Goal: Task Accomplishment & Management: Complete application form

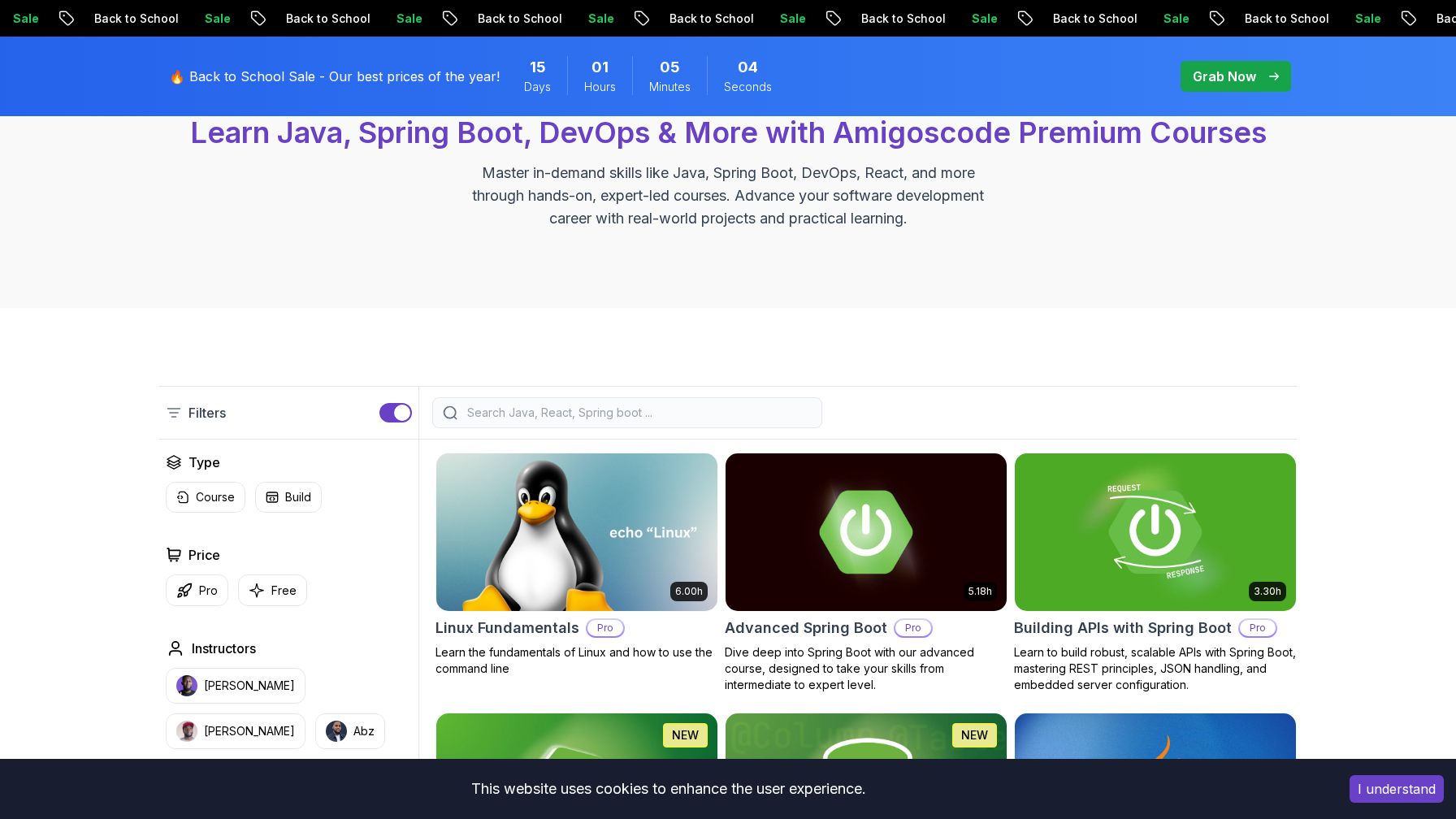
scroll to position [482, 0]
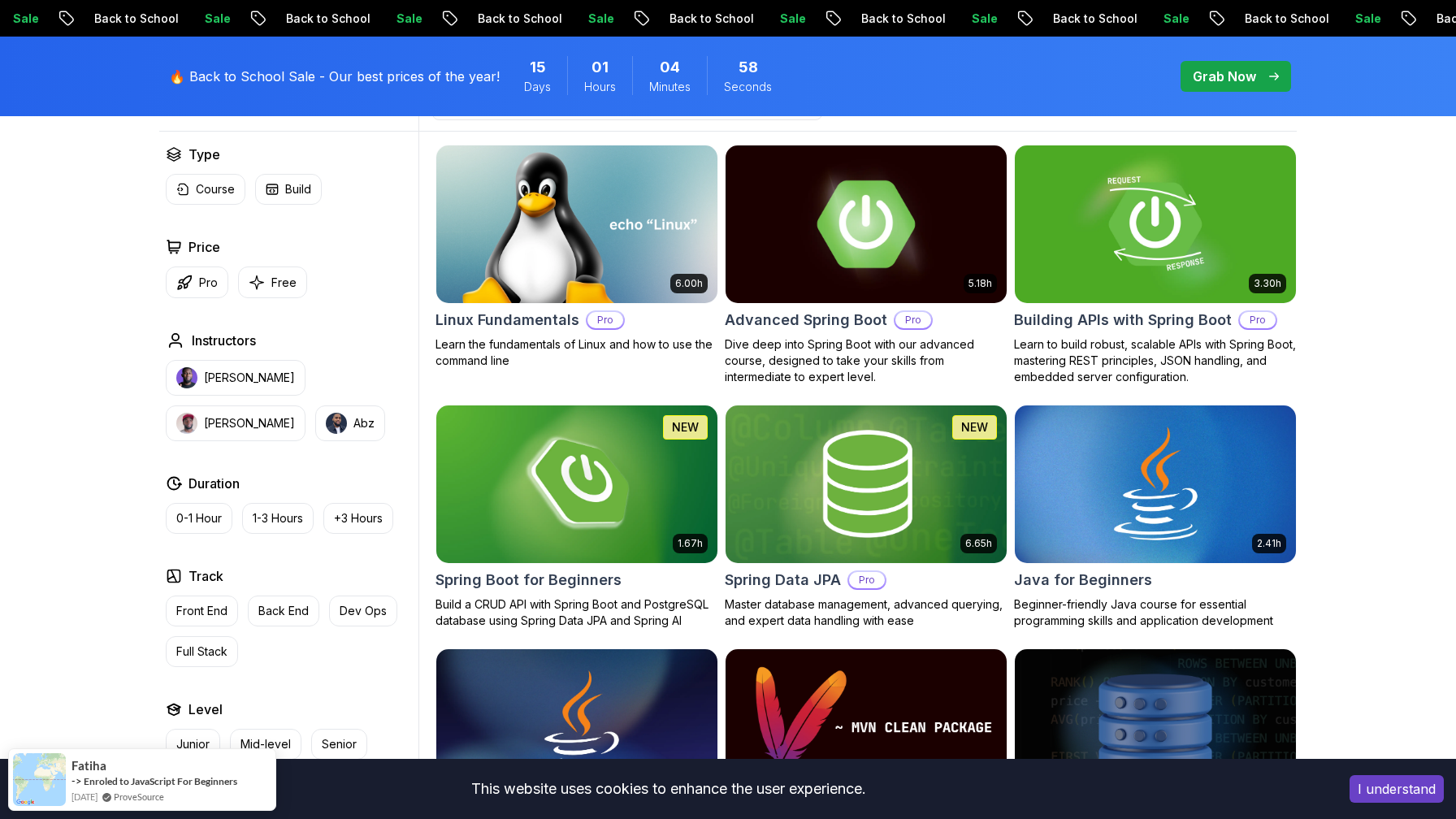
click at [841, 214] on img at bounding box center [866, 224] width 295 height 165
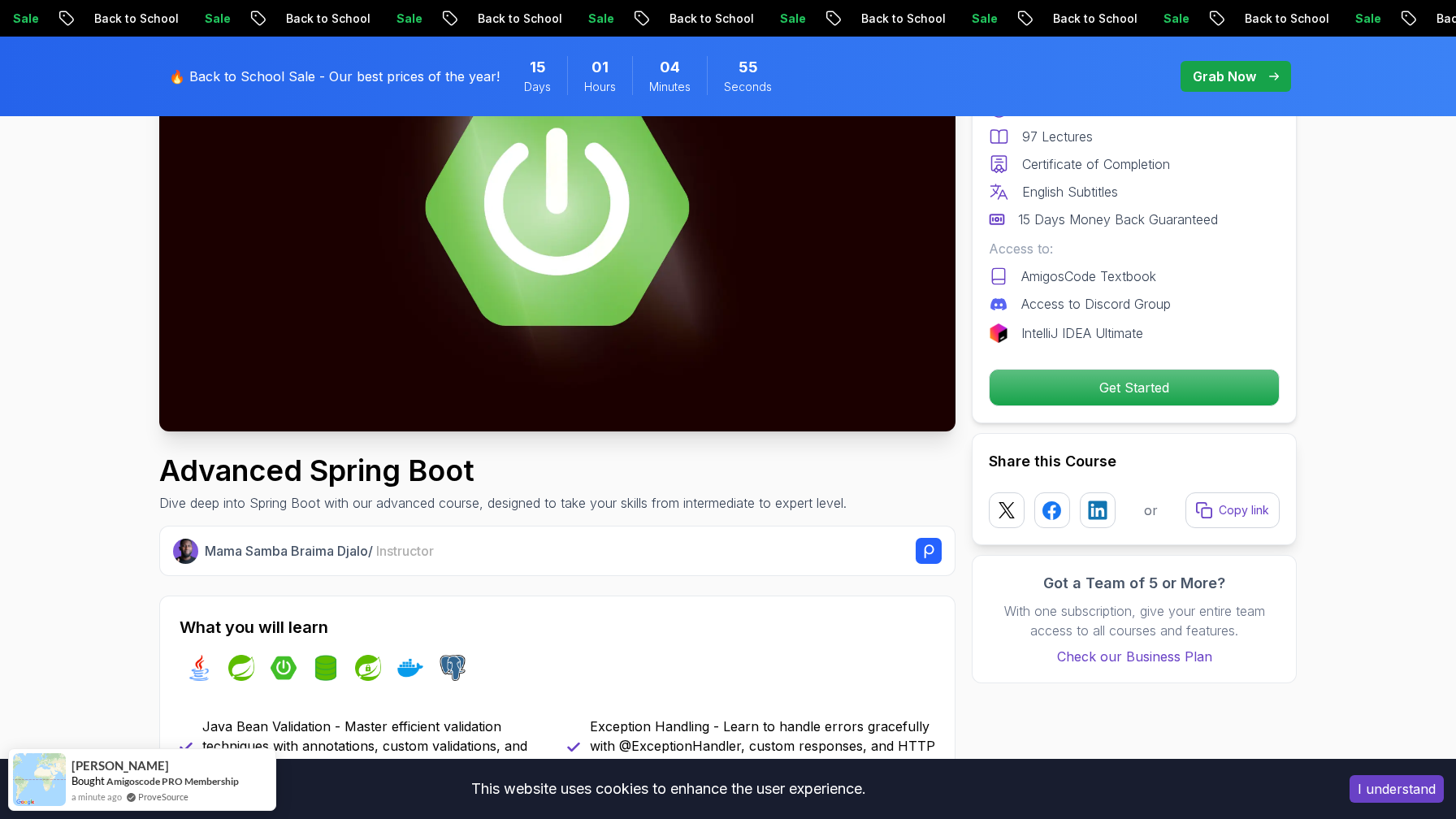
scroll to position [257, 0]
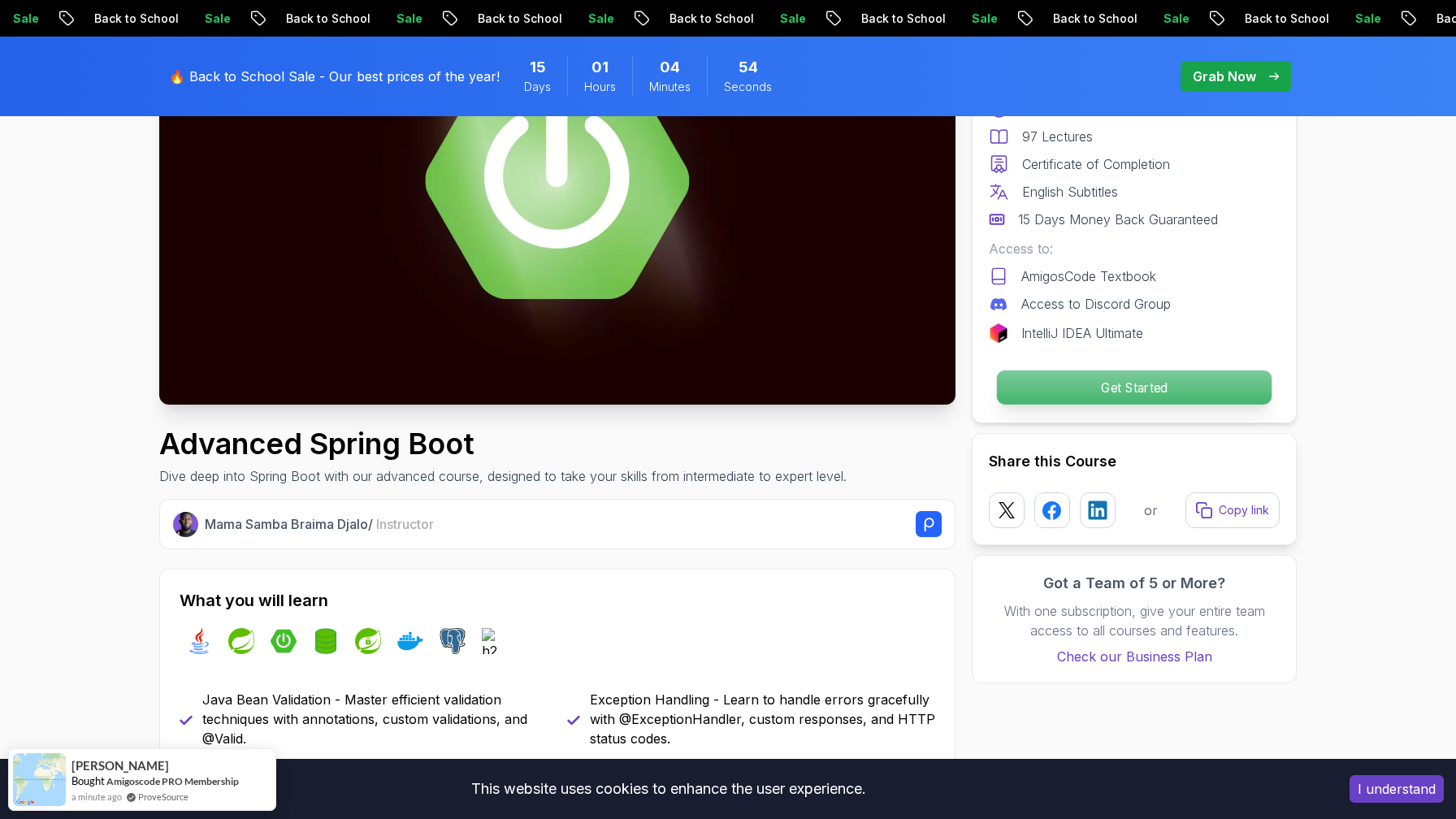
click at [1060, 387] on p "Get Started" at bounding box center [1133, 387] width 274 height 34
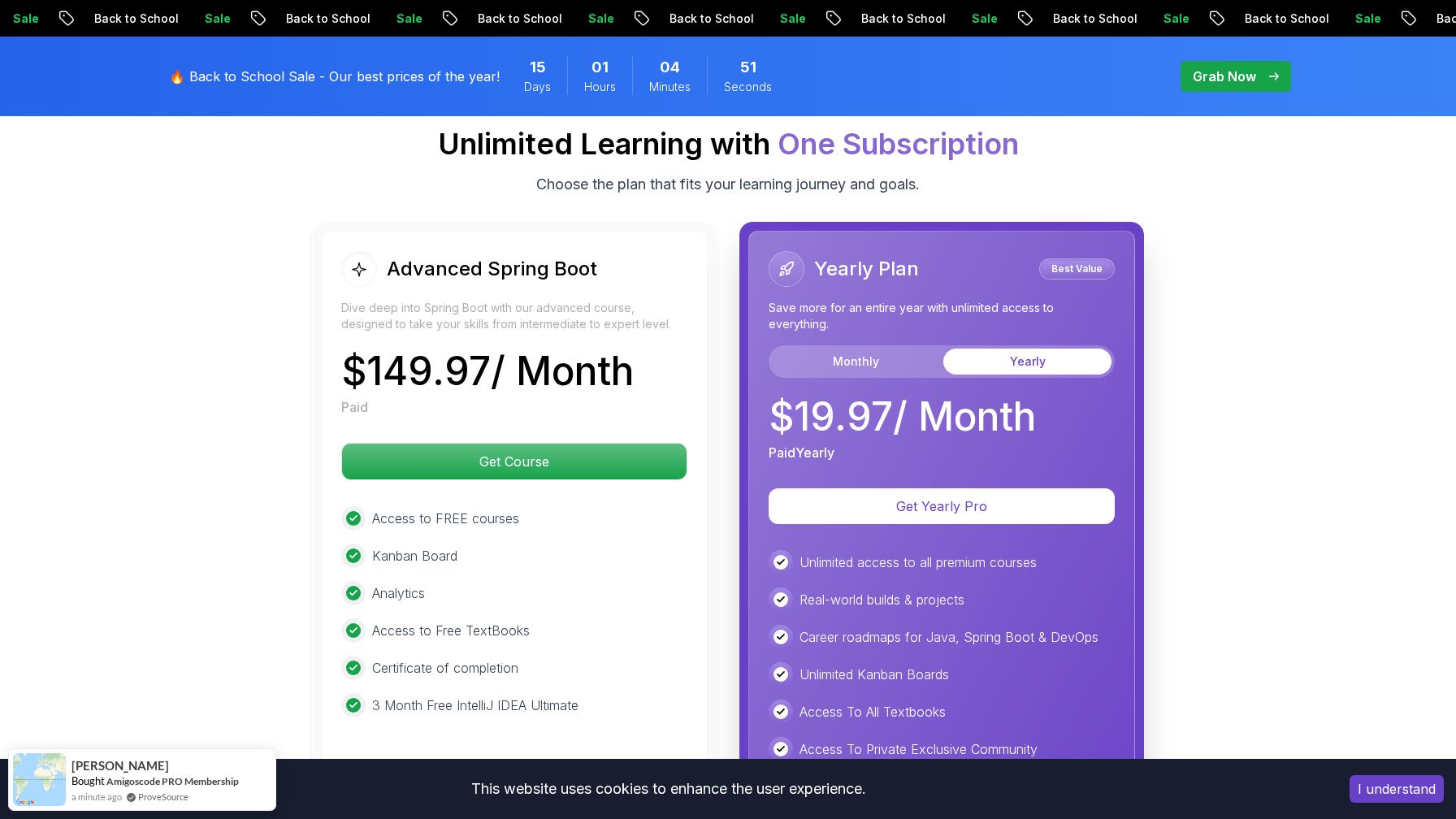
scroll to position [3660, 0]
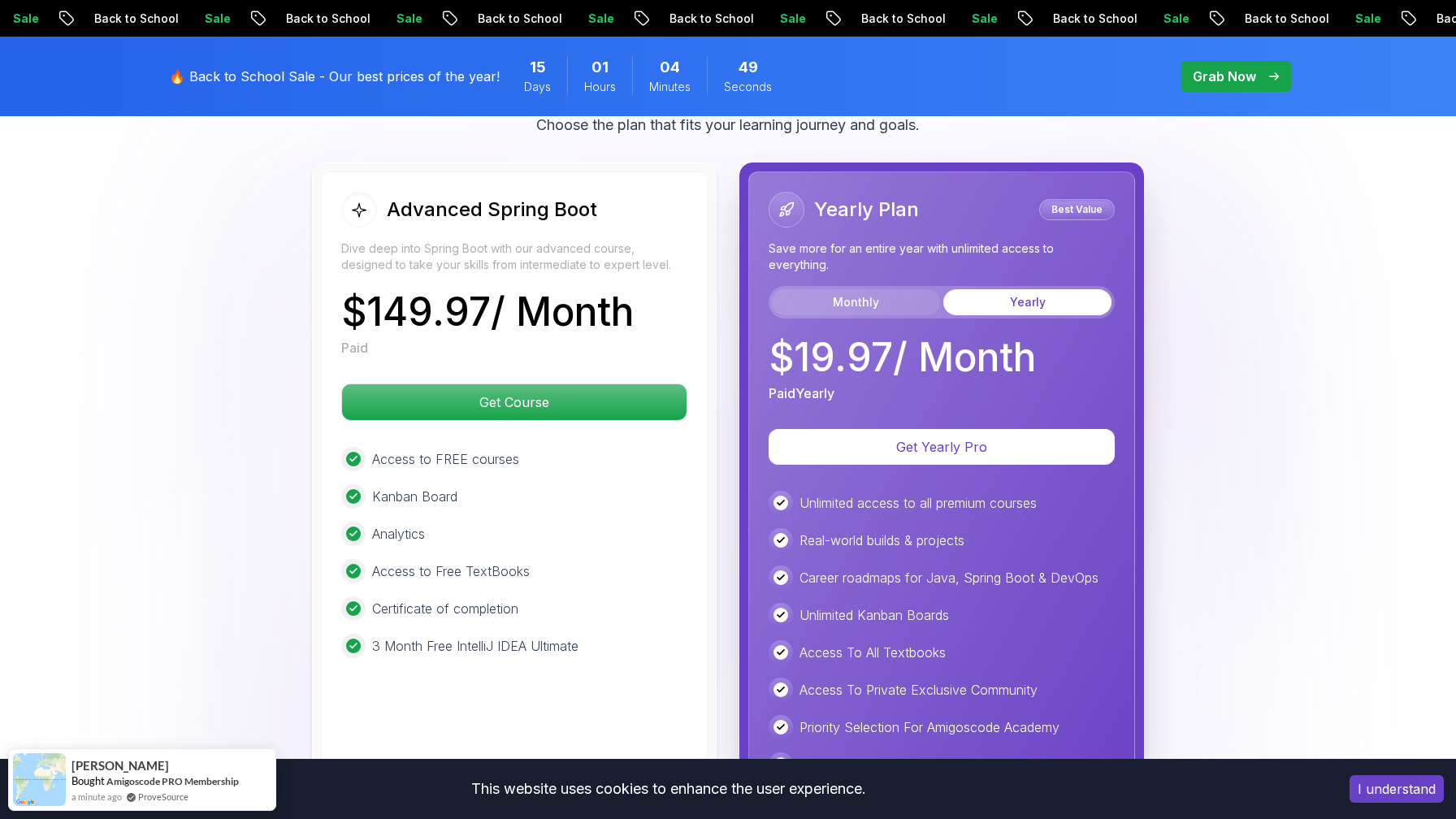
click at [855, 289] on button "Monthly" at bounding box center [855, 301] width 168 height 26
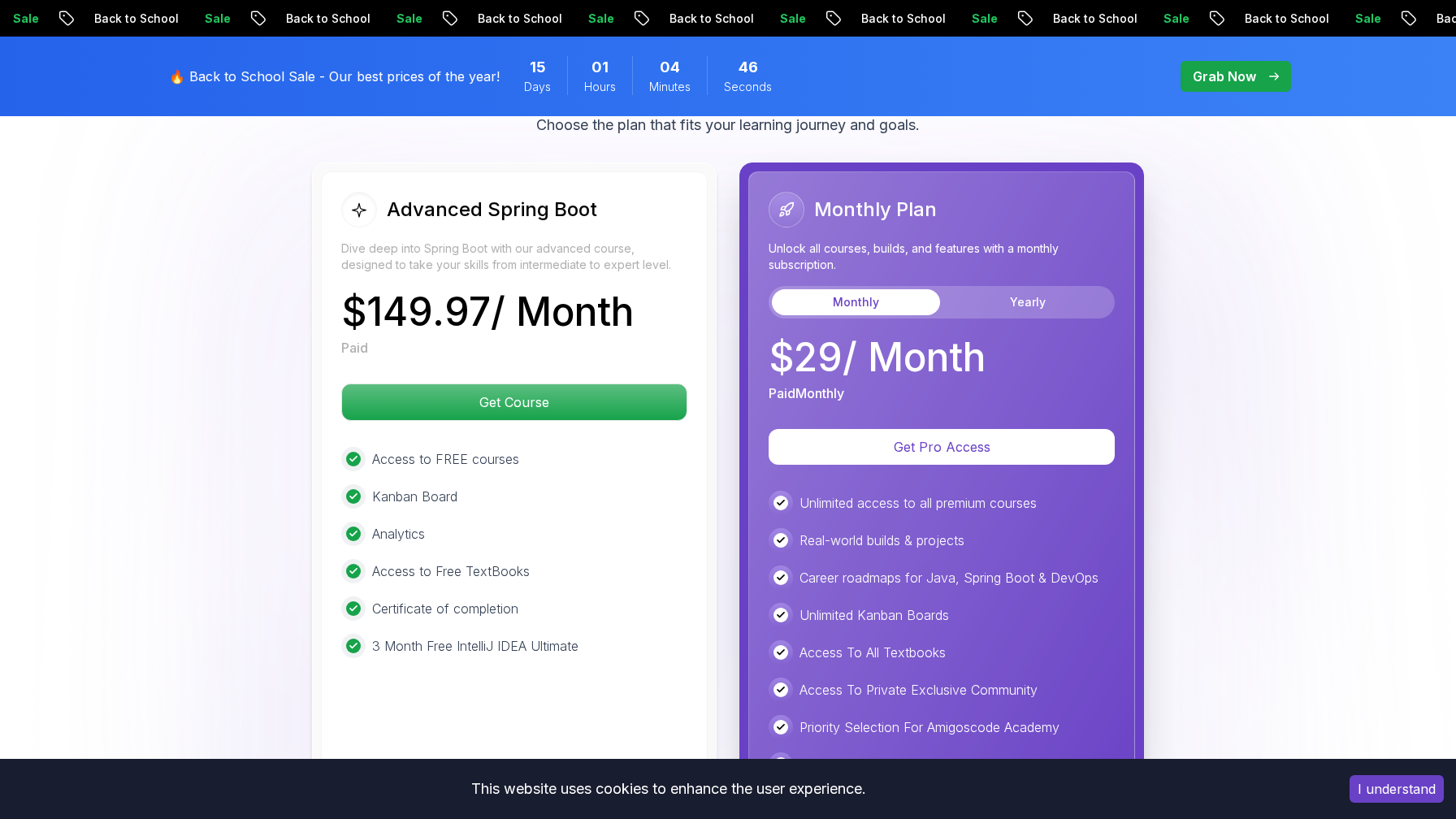
click at [962, 270] on body "Sale Back to School Sale Back to School Sale Back to School Sale Back to School…" at bounding box center [728, 58] width 1456 height 7436
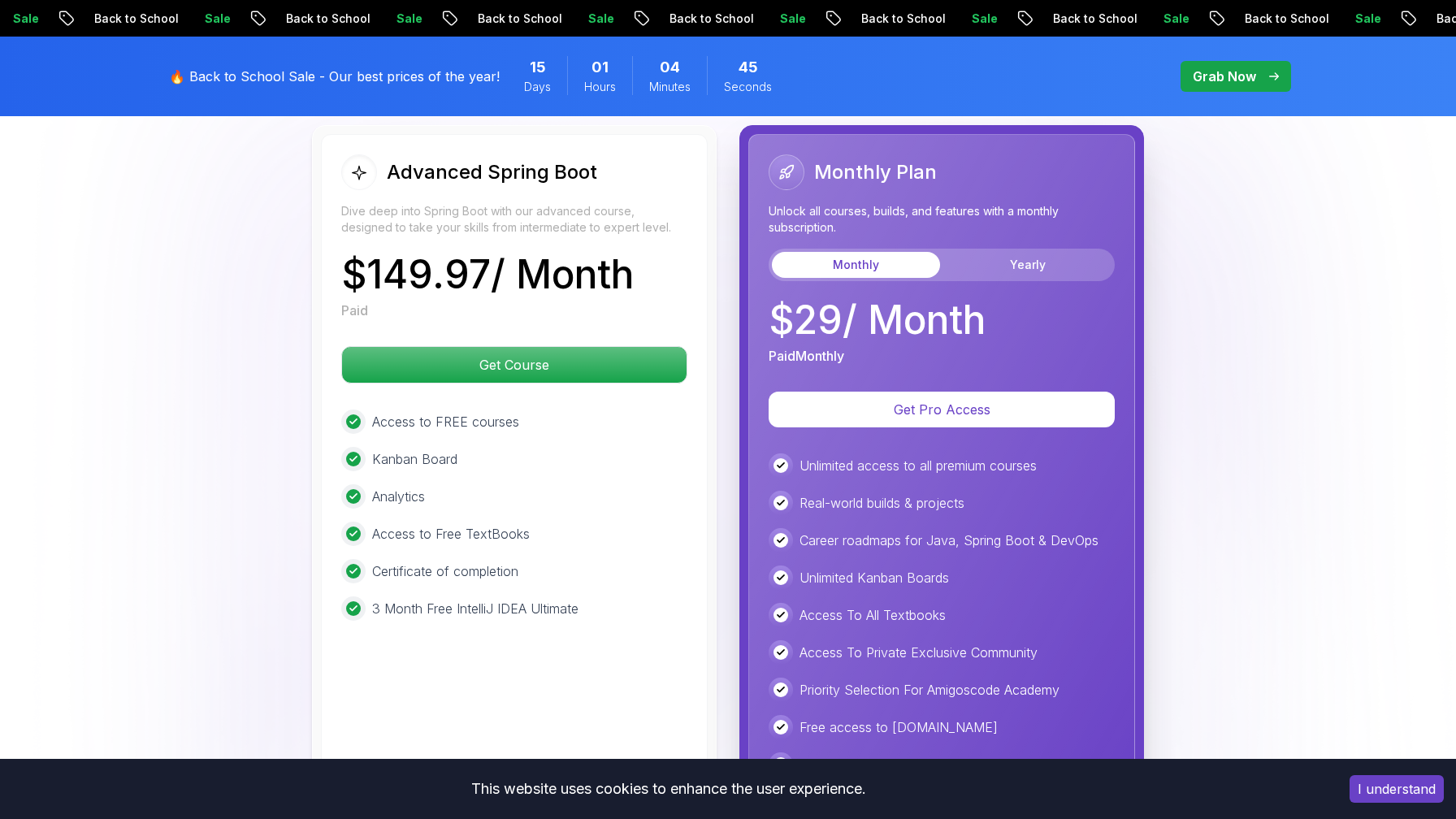
scroll to position [3721, 0]
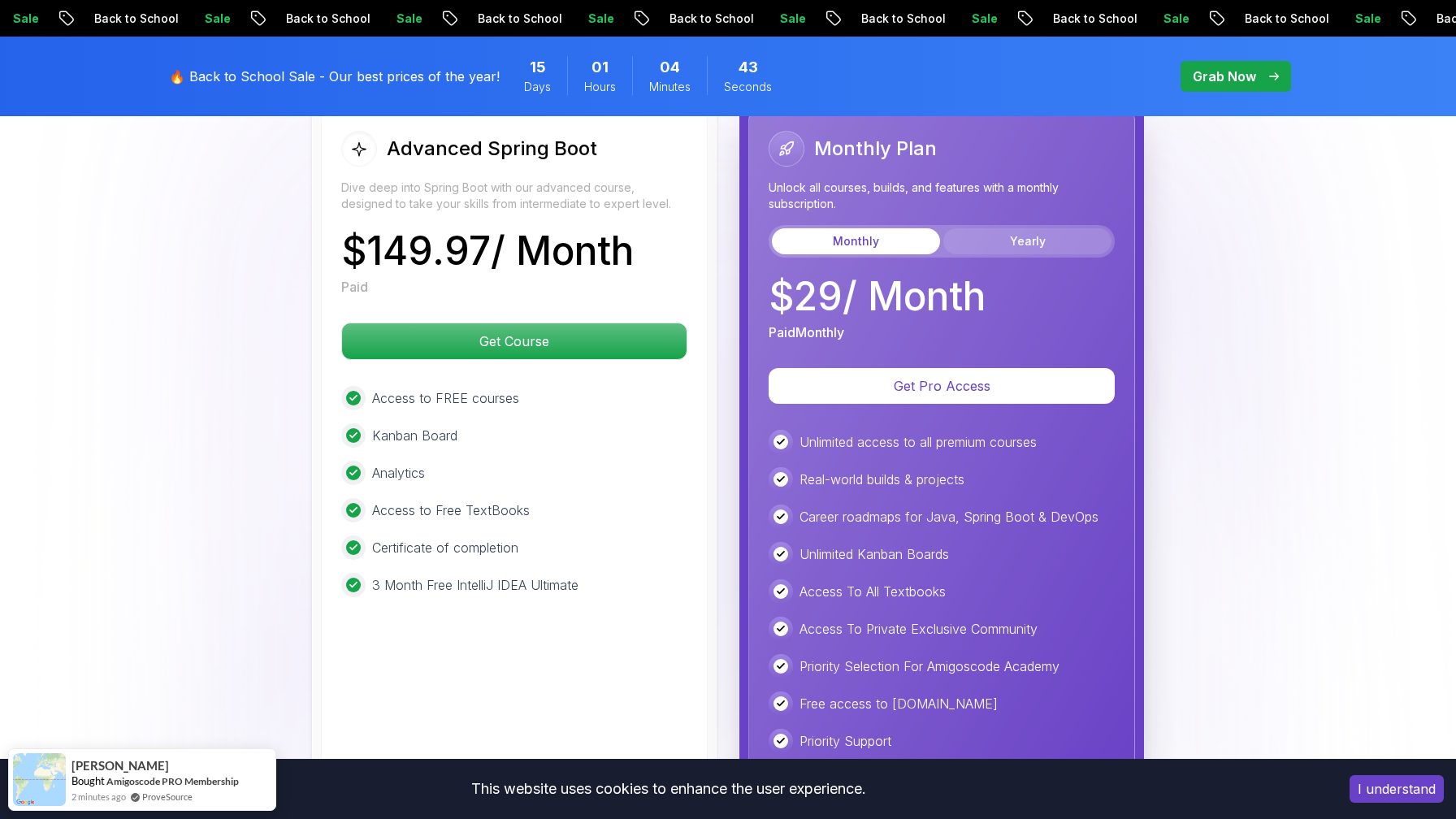
click at [1022, 228] on button "Yearly" at bounding box center [1027, 240] width 168 height 26
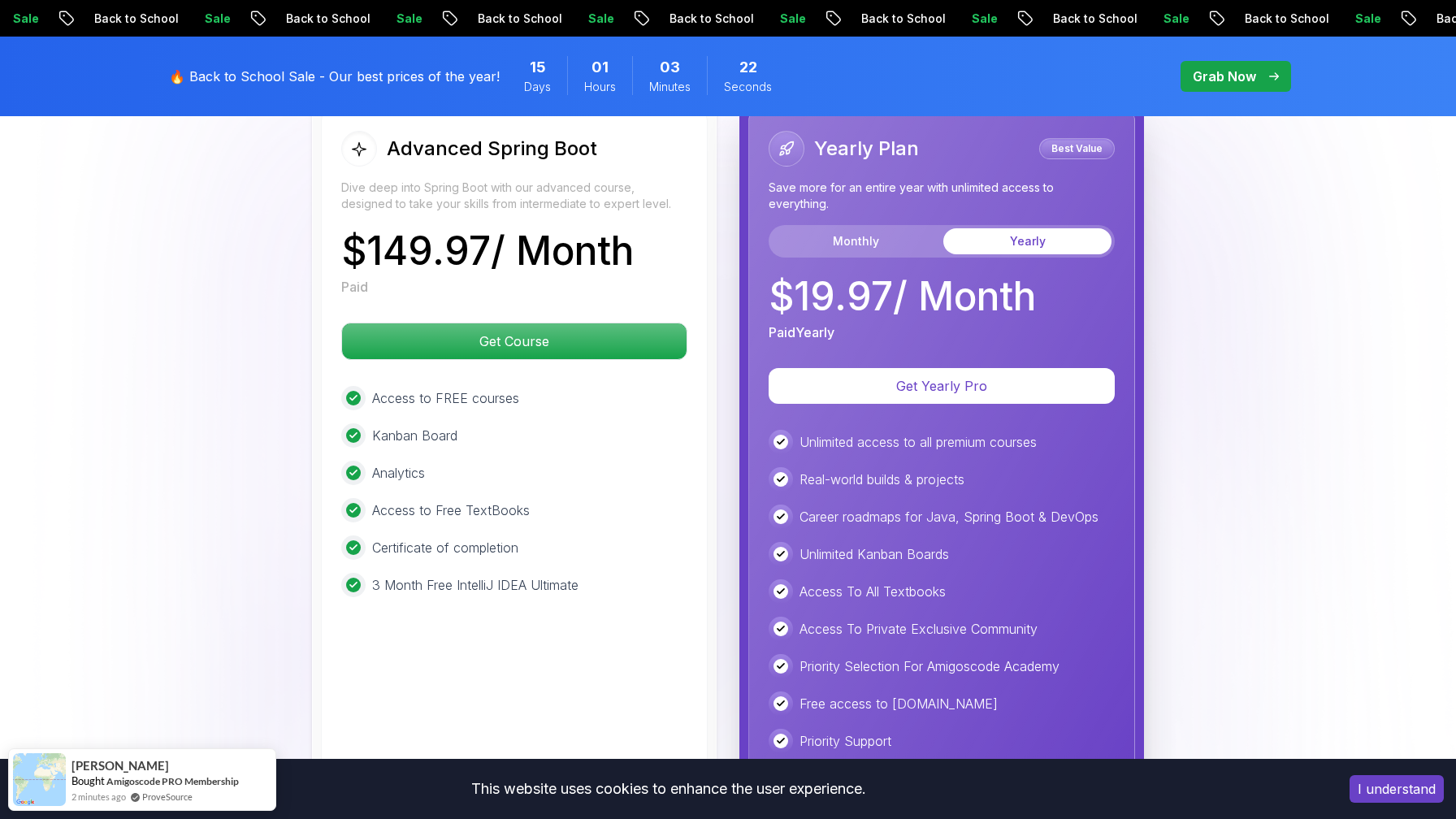
click at [248, 78] on p "🔥 Back to School Sale - Our best prices of the year!" at bounding box center [333, 77] width 331 height 19
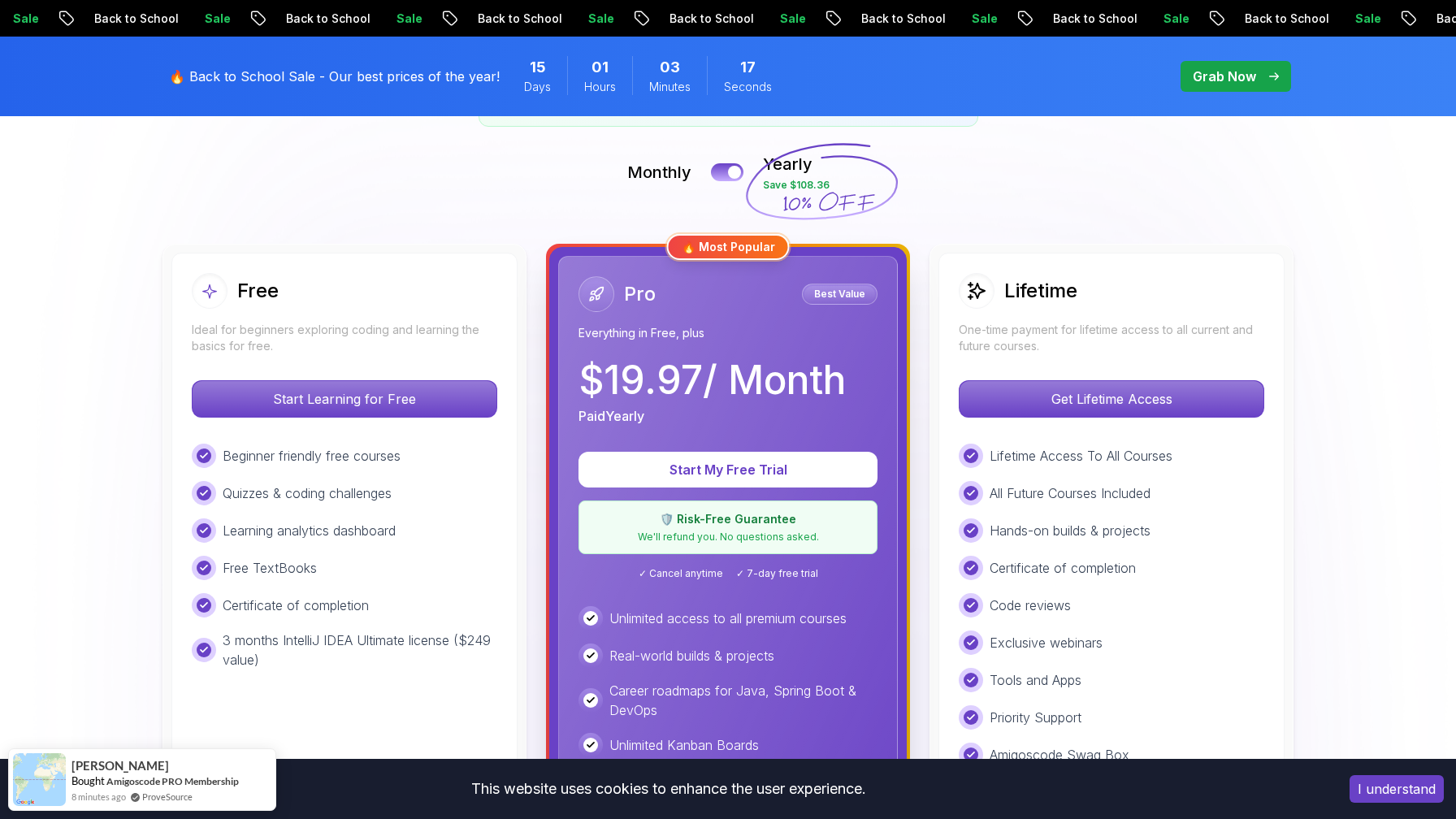
scroll to position [420, 0]
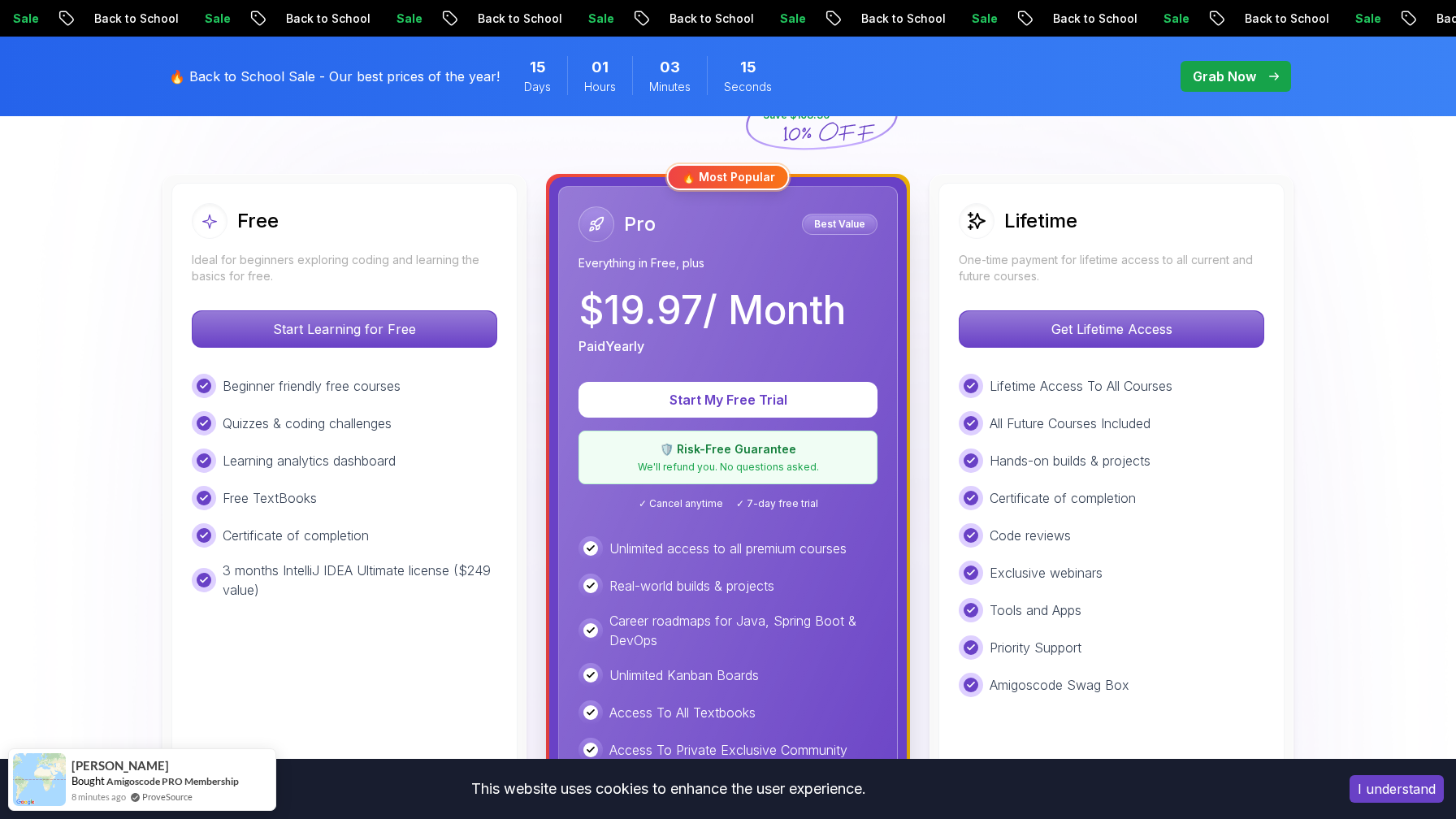
click at [237, 384] on p "Beginner friendly free courses" at bounding box center [312, 386] width 178 height 19
drag, startPoint x: 237, startPoint y: 384, endPoint x: 335, endPoint y: 384, distance: 98.0
click at [335, 384] on p "Beginner friendly free courses" at bounding box center [312, 386] width 178 height 19
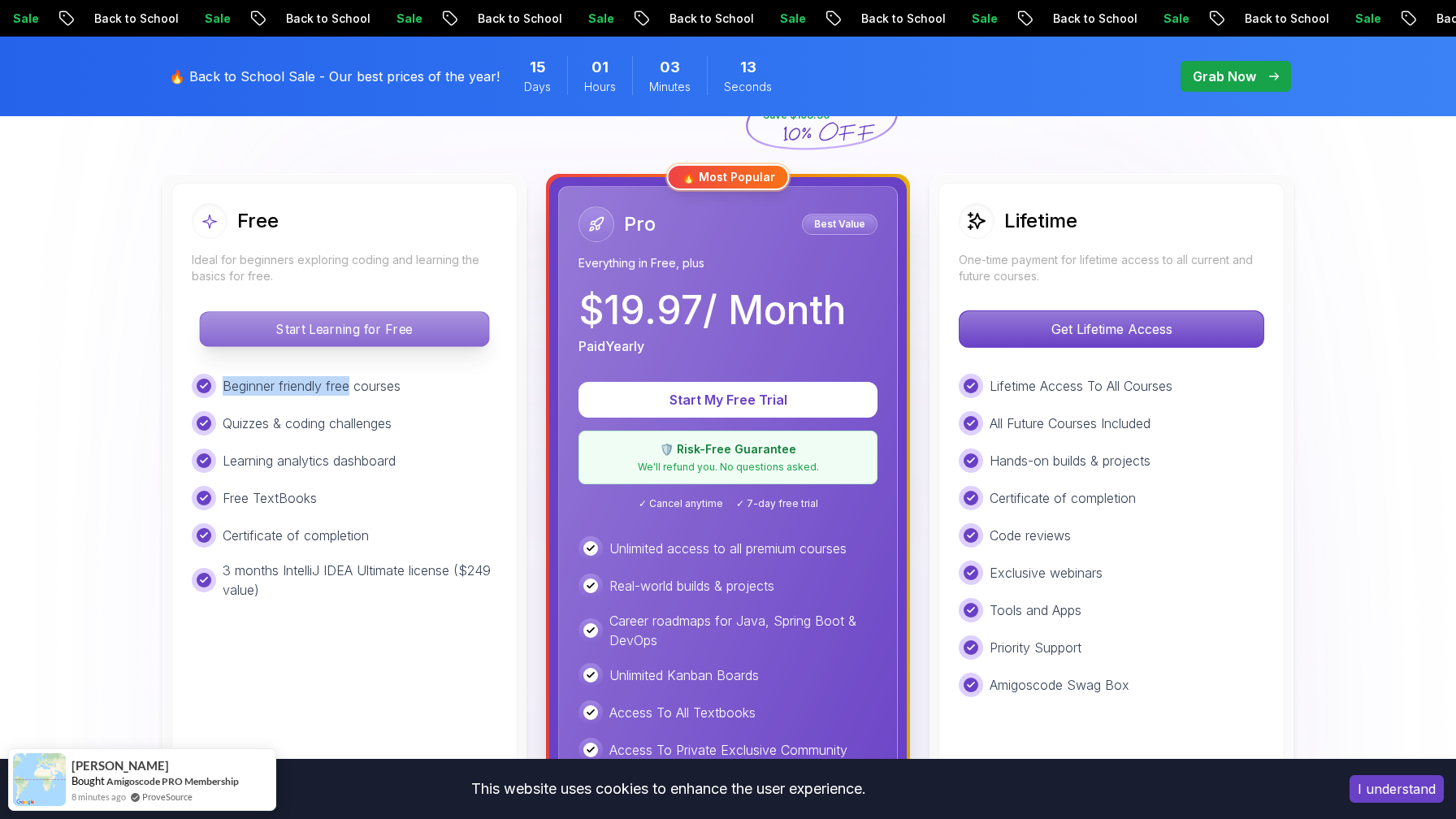
click at [348, 333] on p "Start Learning for Free" at bounding box center [343, 329] width 288 height 34
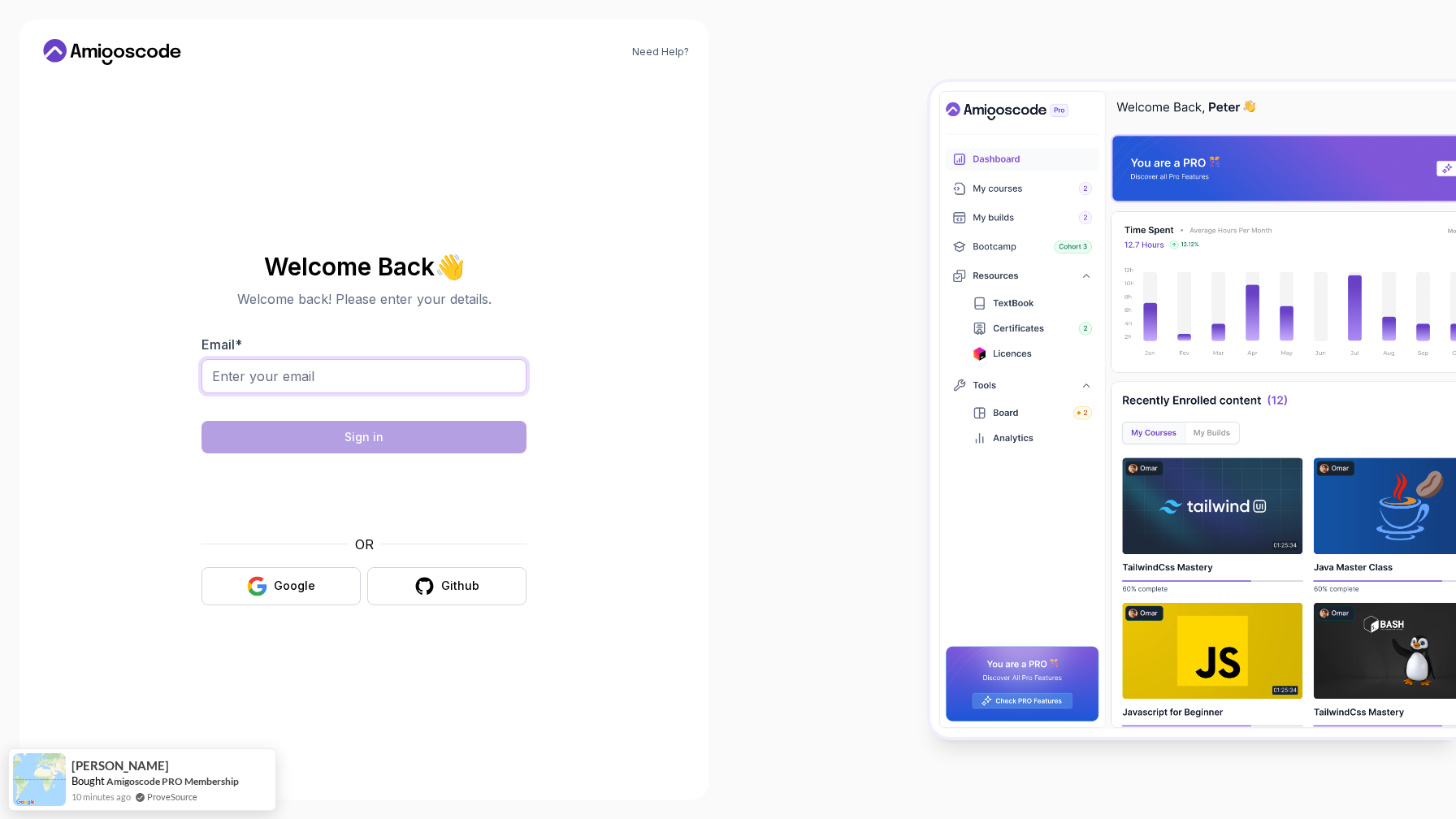
click at [303, 380] on input "Email *" at bounding box center [364, 375] width 325 height 34
type input "faizansayyed36@gmail.com"
click at [507, 347] on div "Email * faizansayyed36@gmail.com" at bounding box center [364, 372] width 325 height 77
click at [539, 292] on section "Welcome Back 👋 Welcome back! Please enter your details. Email * faizansayyed36@…" at bounding box center [364, 429] width 546 height 384
click at [426, 373] on input "faizansayyed36@gmail.com" at bounding box center [364, 375] width 325 height 34
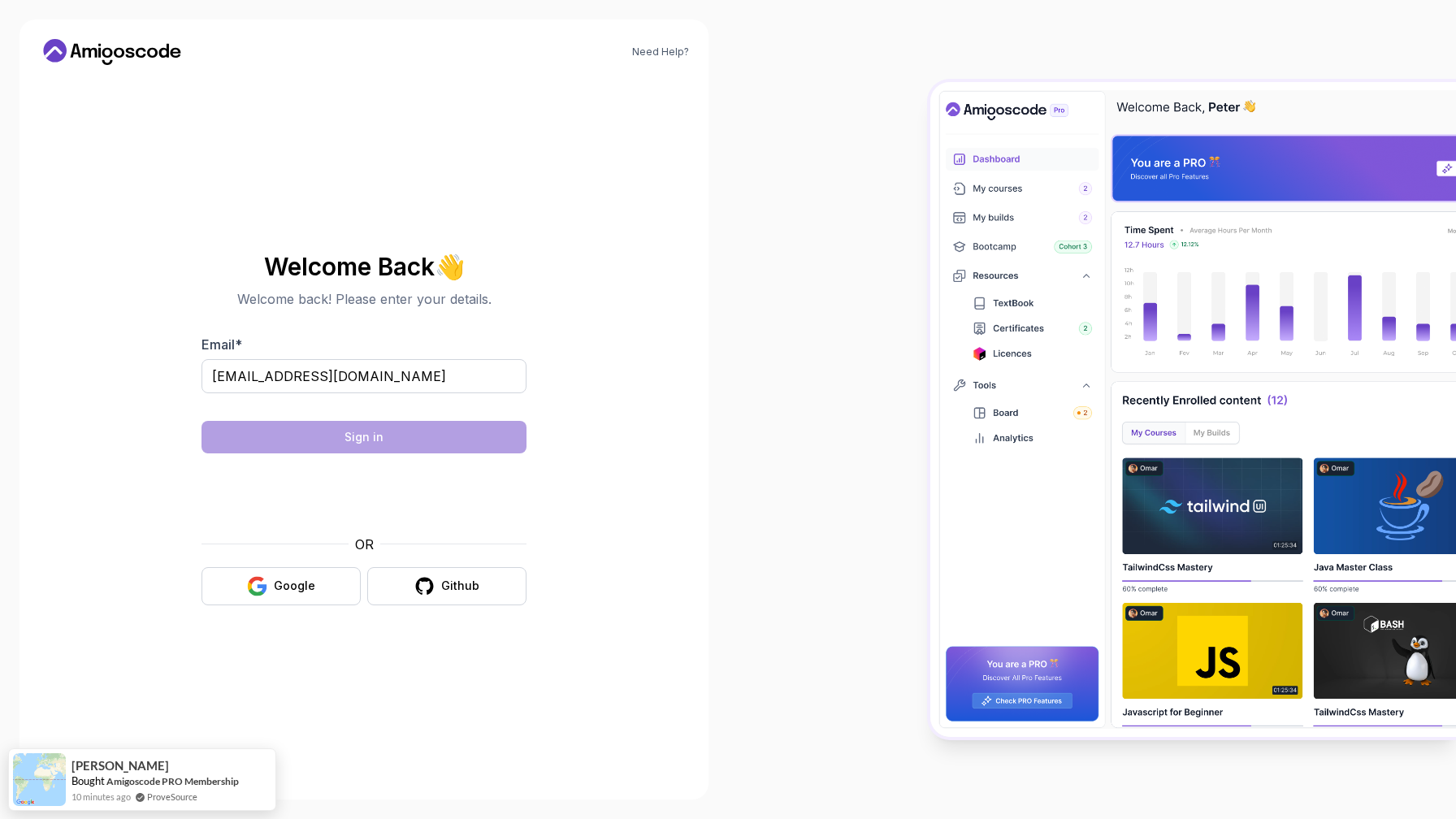
click at [173, 488] on section "Welcome Back 👋 Welcome back! Please enter your details. Email * faizansayyed36@…" at bounding box center [364, 429] width 546 height 384
click at [419, 441] on button "Sign in" at bounding box center [364, 437] width 325 height 33
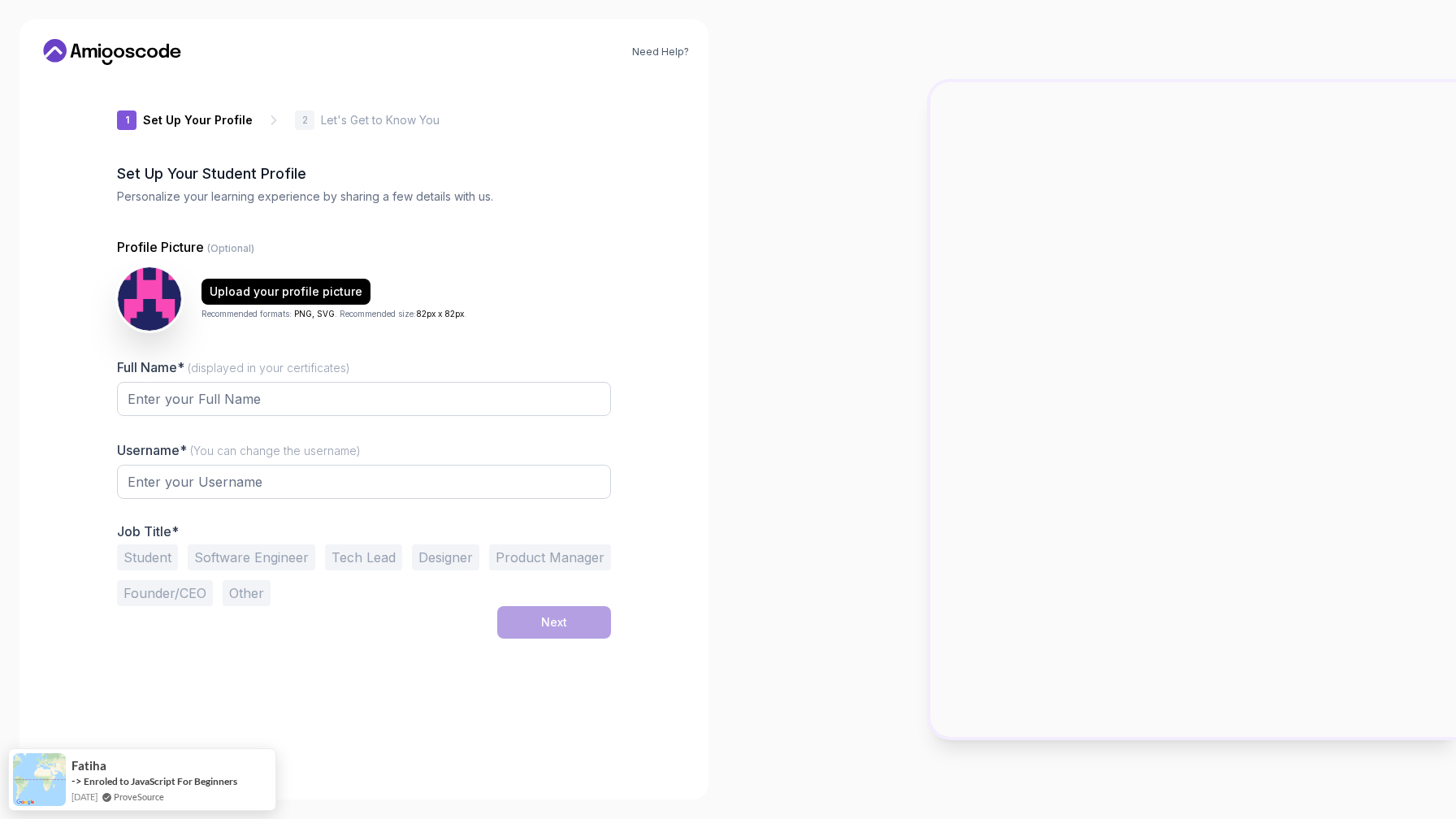
type input "wildpanda45b02"
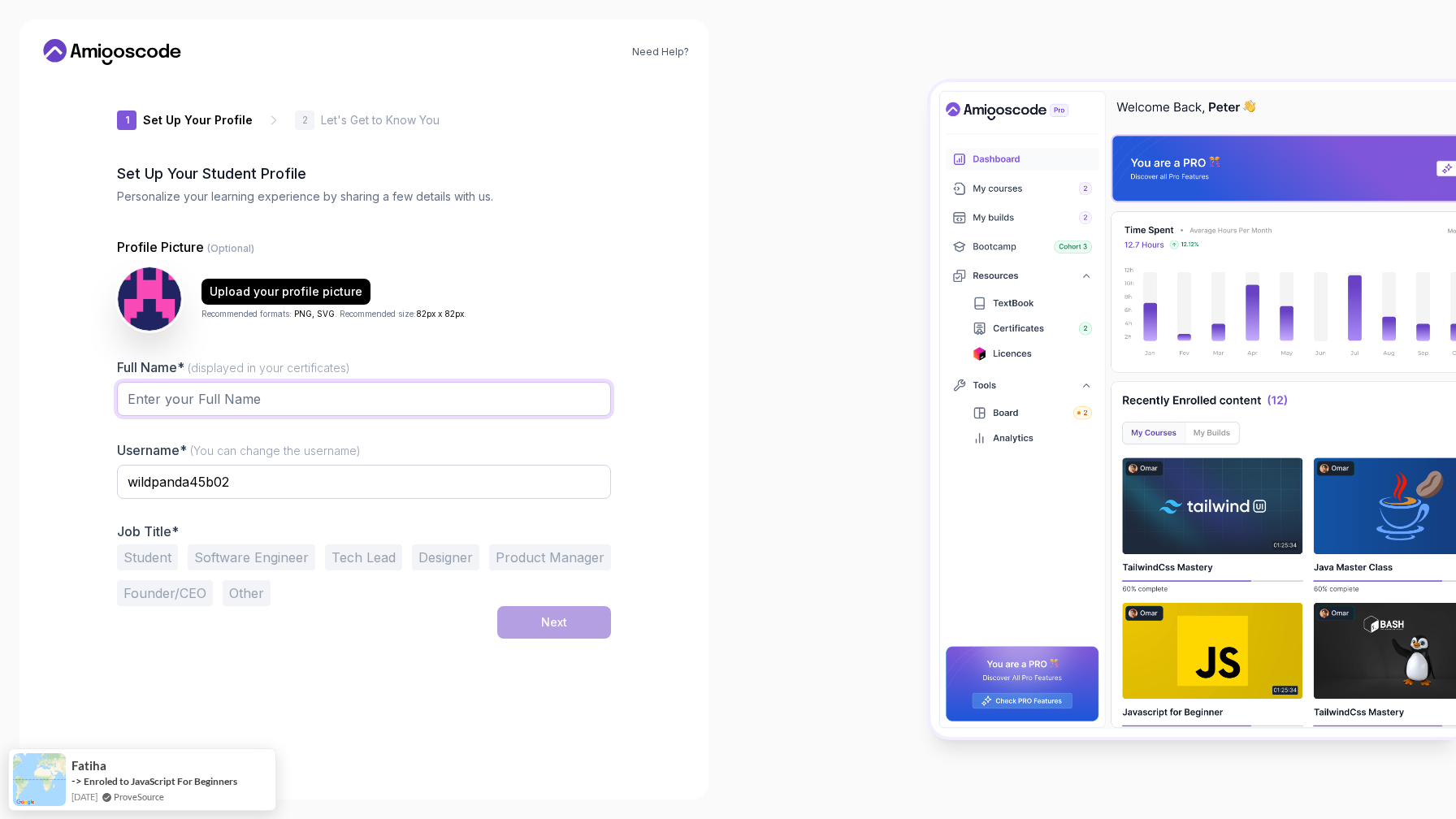
click at [288, 390] on input "Full Name* (displayed in your certificates)" at bounding box center [364, 398] width 493 height 34
type input "Faizan Sayyed"
click at [273, 484] on input "wildpanda45b02" at bounding box center [364, 481] width 493 height 34
type input "faizansayyed0714"
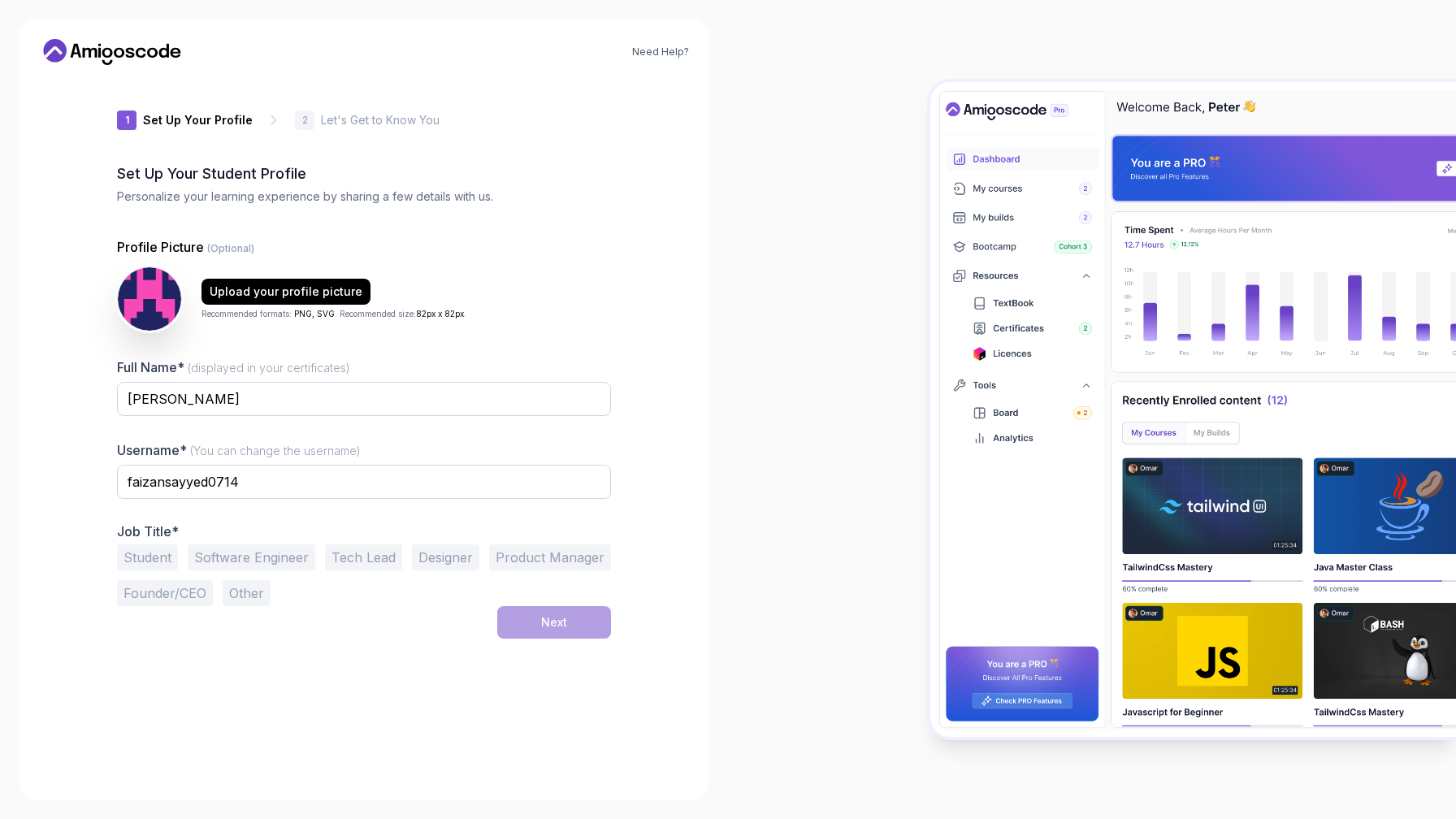
click at [670, 469] on div "Need Help? 1 Set Up Your Profile 1 Set Up Your Profile 2 Let's Get to Know You …" at bounding box center [364, 409] width 689 height 779
click at [233, 561] on button "Software Engineer" at bounding box center [252, 556] width 128 height 26
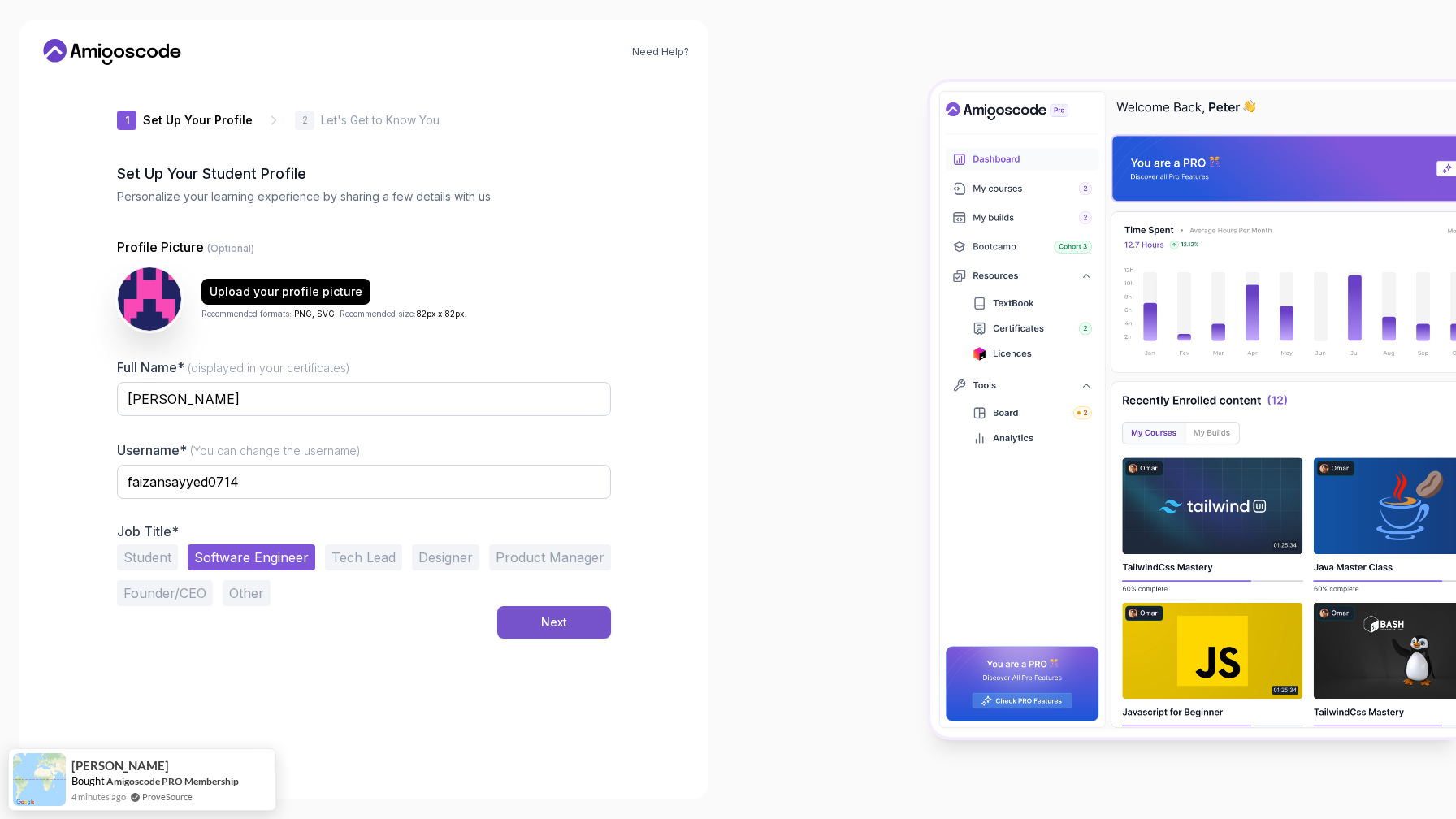
click at [556, 624] on div "Next" at bounding box center [554, 622] width 26 height 16
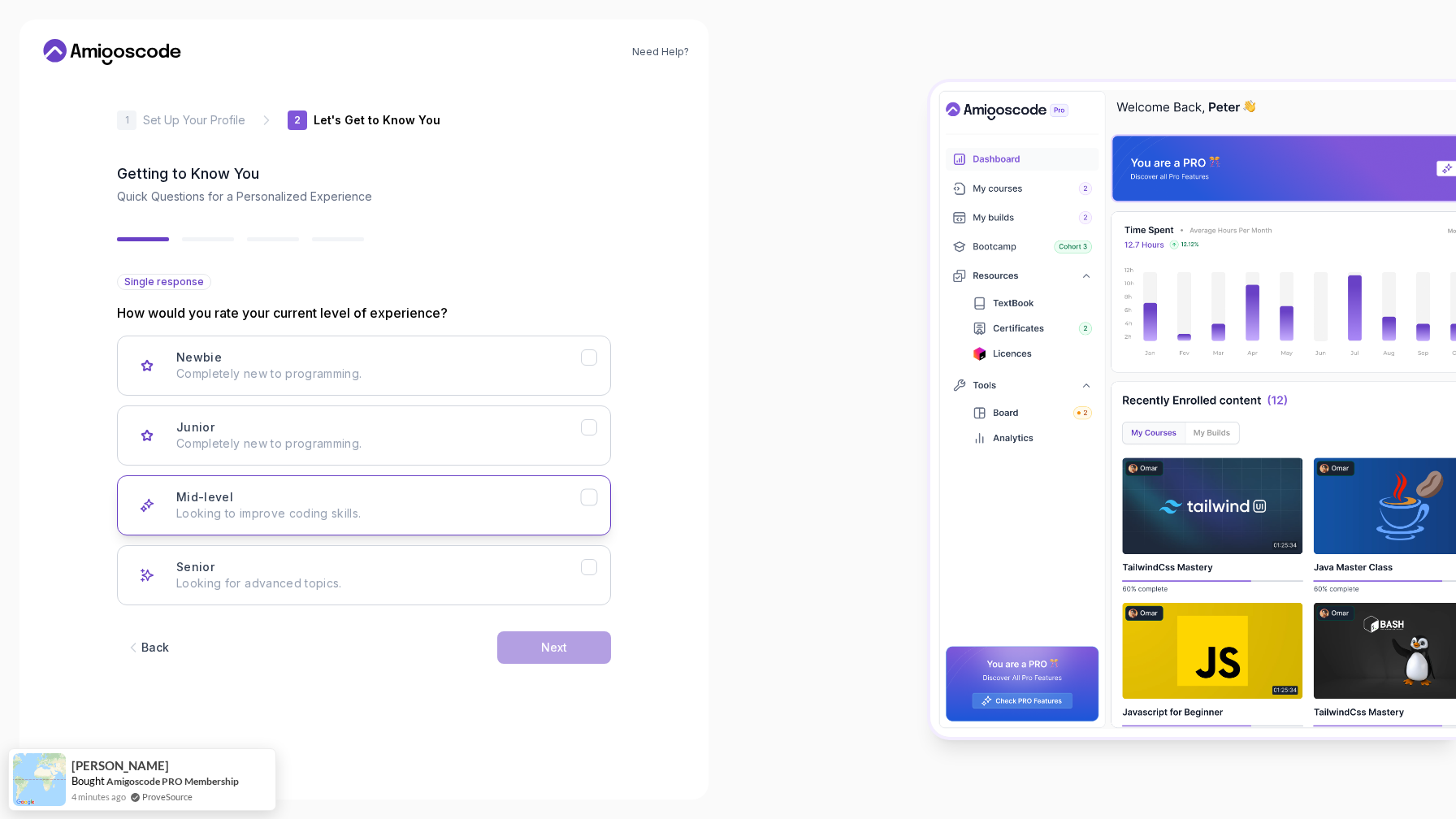
click at [521, 495] on div "Mid-level Looking to improve coding skills." at bounding box center [378, 505] width 404 height 33
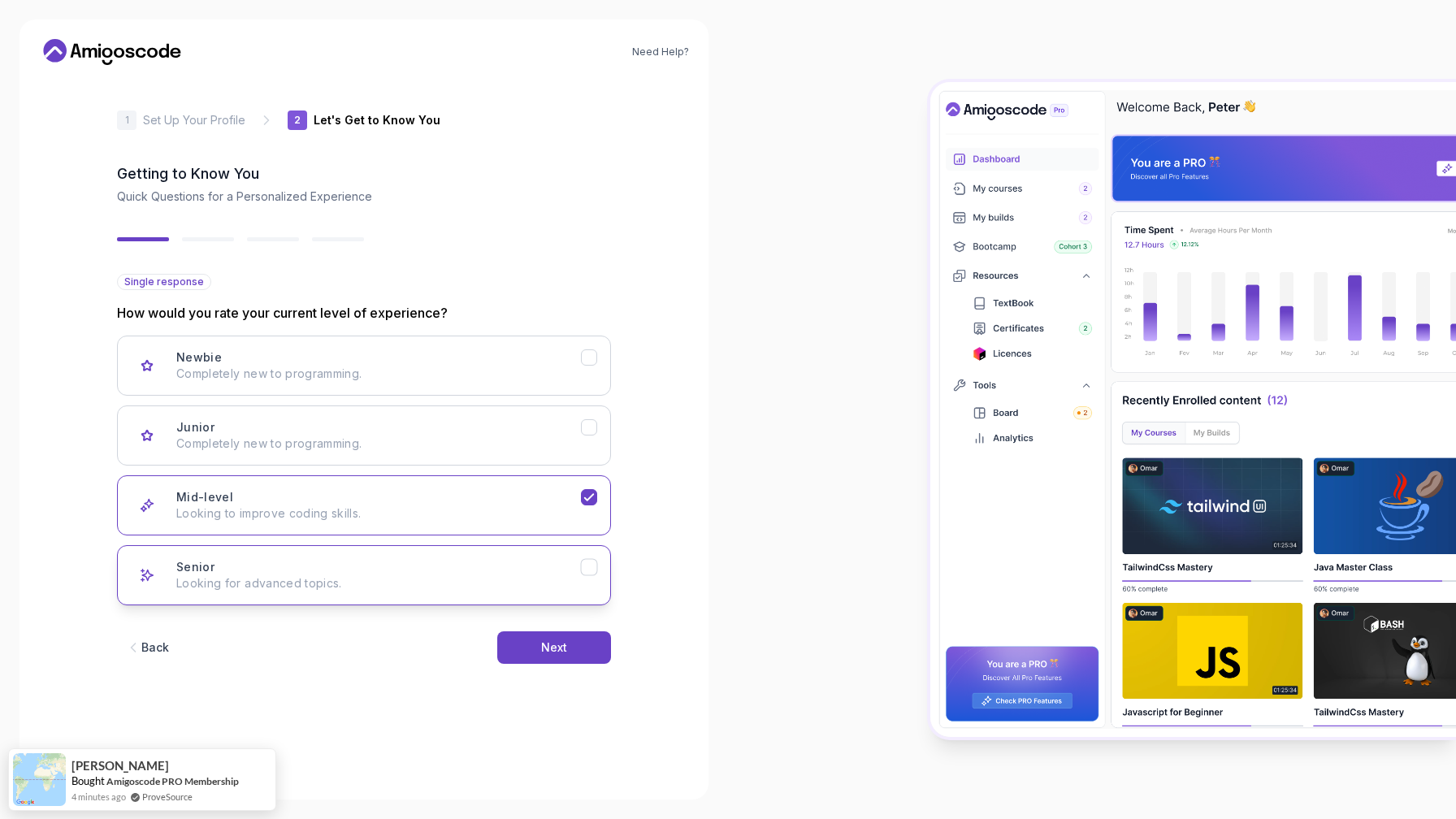
click at [484, 562] on div "Senior Looking for advanced topics." at bounding box center [378, 576] width 404 height 33
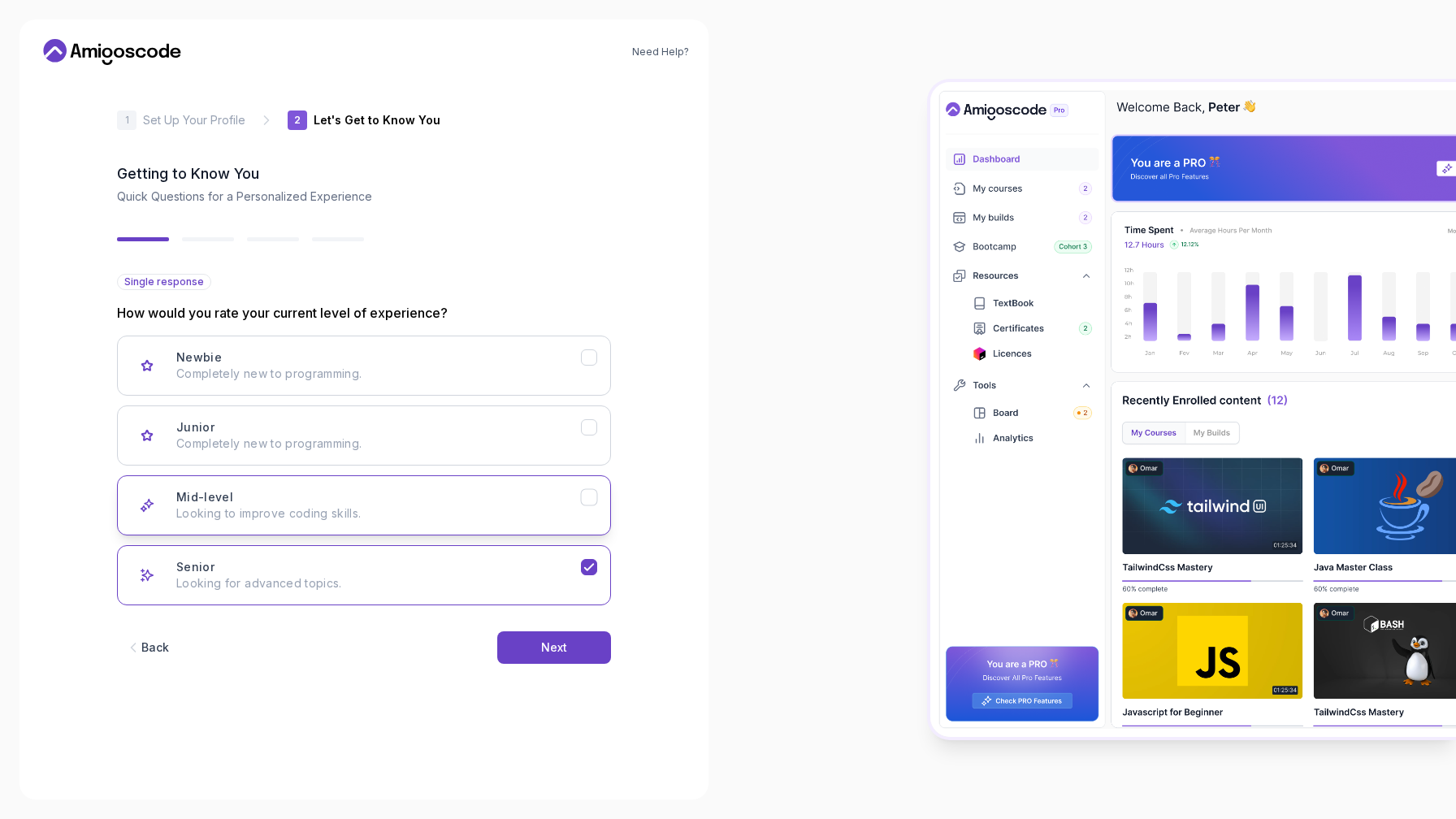
click at [525, 511] on p "Looking to improve coding skills." at bounding box center [378, 513] width 404 height 16
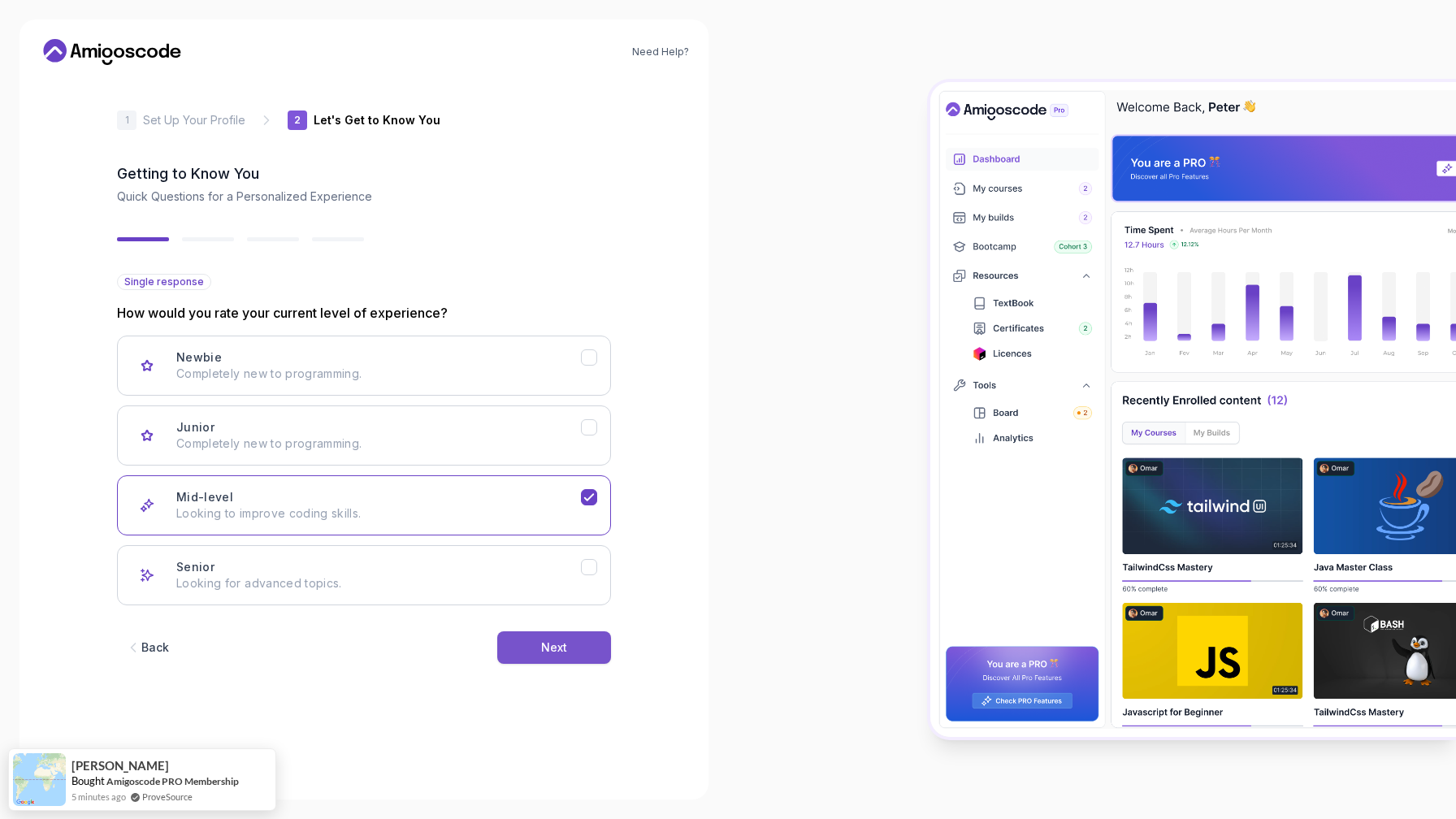
click at [548, 646] on div "Next" at bounding box center [554, 647] width 26 height 16
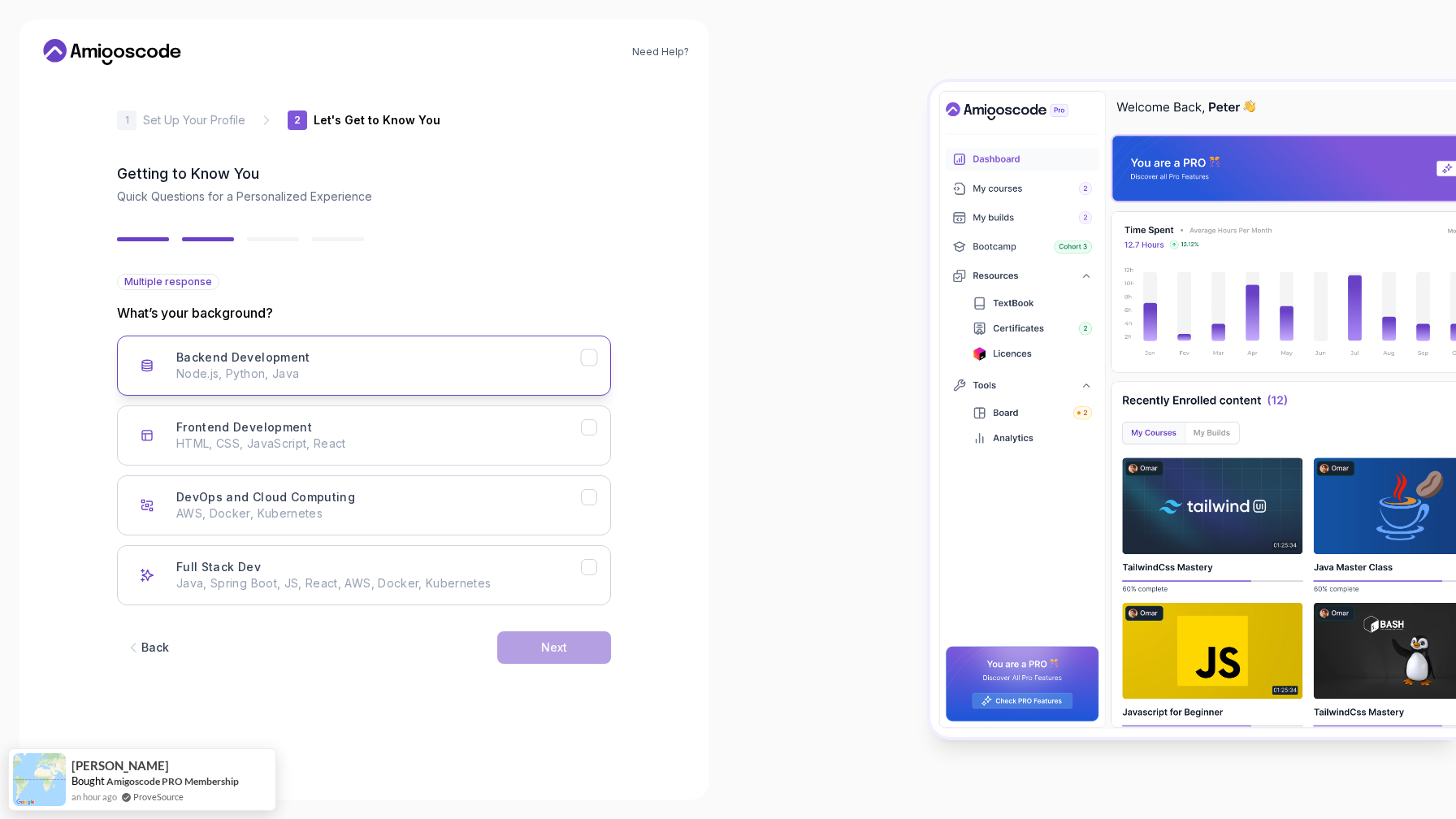
click at [488, 383] on button "Backend Development Node.js, Python, Java" at bounding box center [364, 365] width 493 height 60
click at [479, 447] on p "HTML, CSS, JavaScript, React" at bounding box center [378, 443] width 404 height 16
click at [586, 363] on icon "Backend Development" at bounding box center [589, 358] width 16 height 16
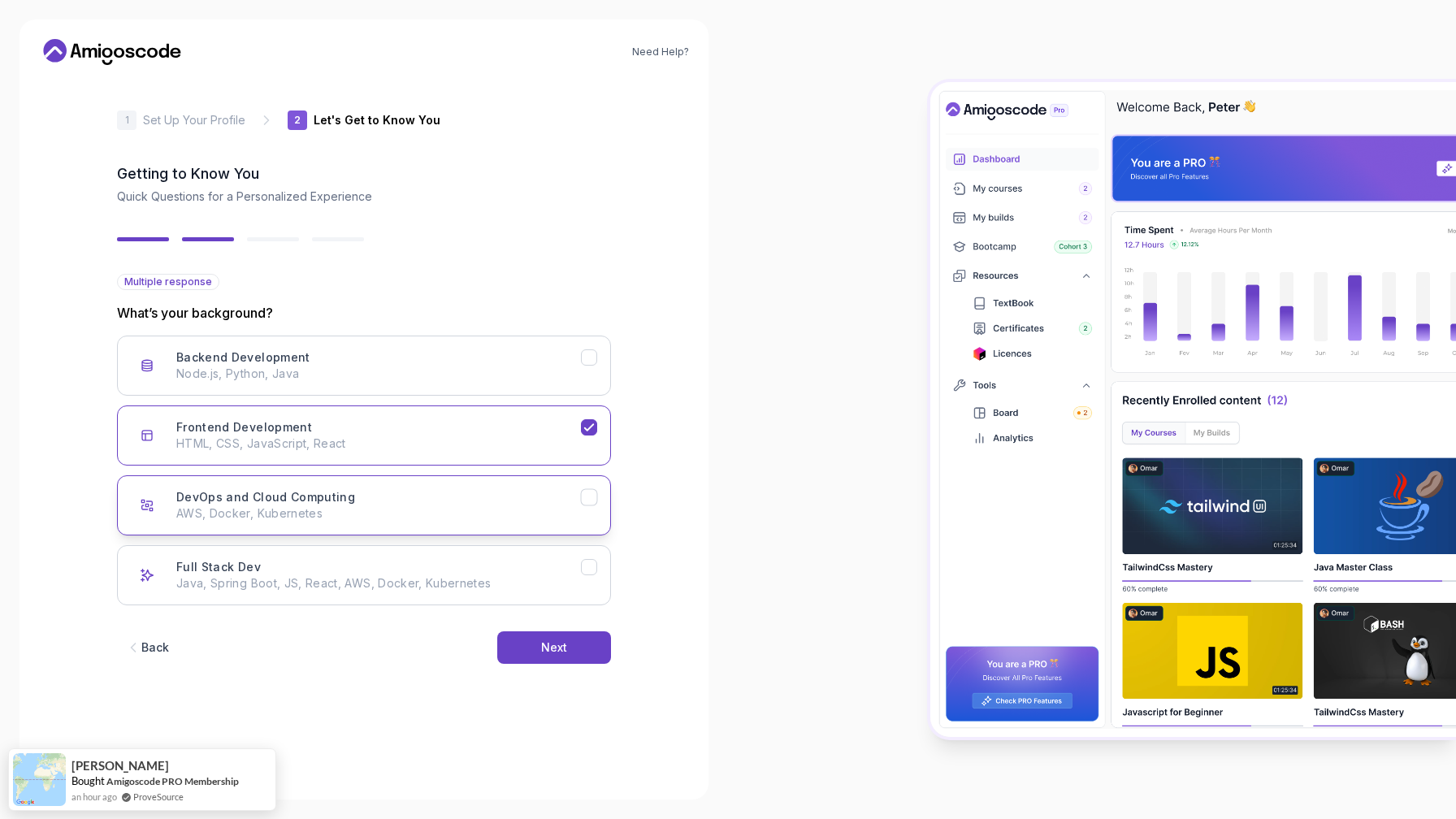
click at [511, 501] on div "DevOps and Cloud Computing AWS, Docker, Kubernetes" at bounding box center [378, 505] width 404 height 33
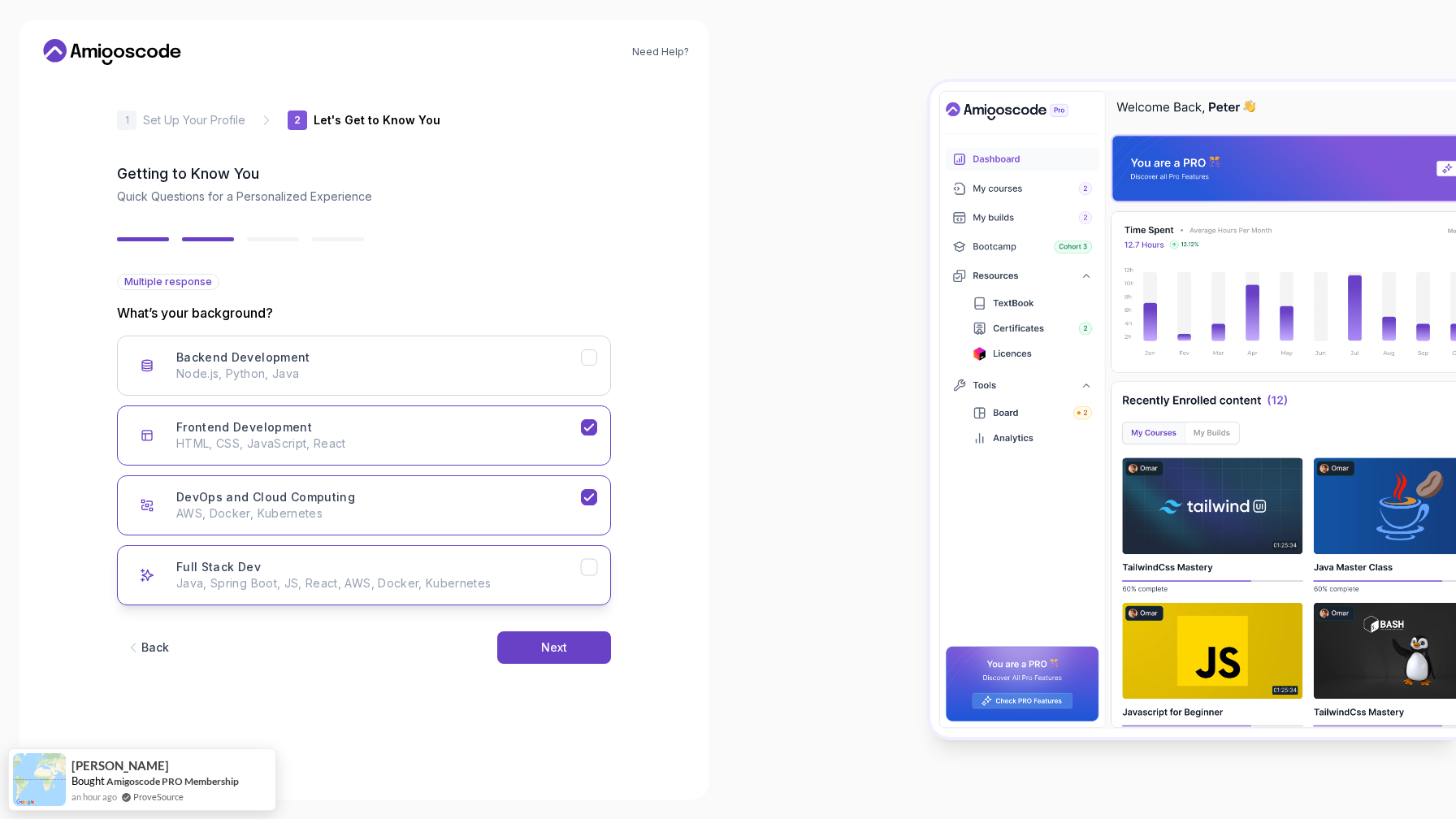
click at [531, 569] on div "Full Stack Dev Java, Spring Boot, JS, React, AWS, Docker, Kubernetes" at bounding box center [378, 576] width 404 height 33
click at [579, 450] on p "HTML, CSS, JavaScript, React" at bounding box center [378, 443] width 404 height 16
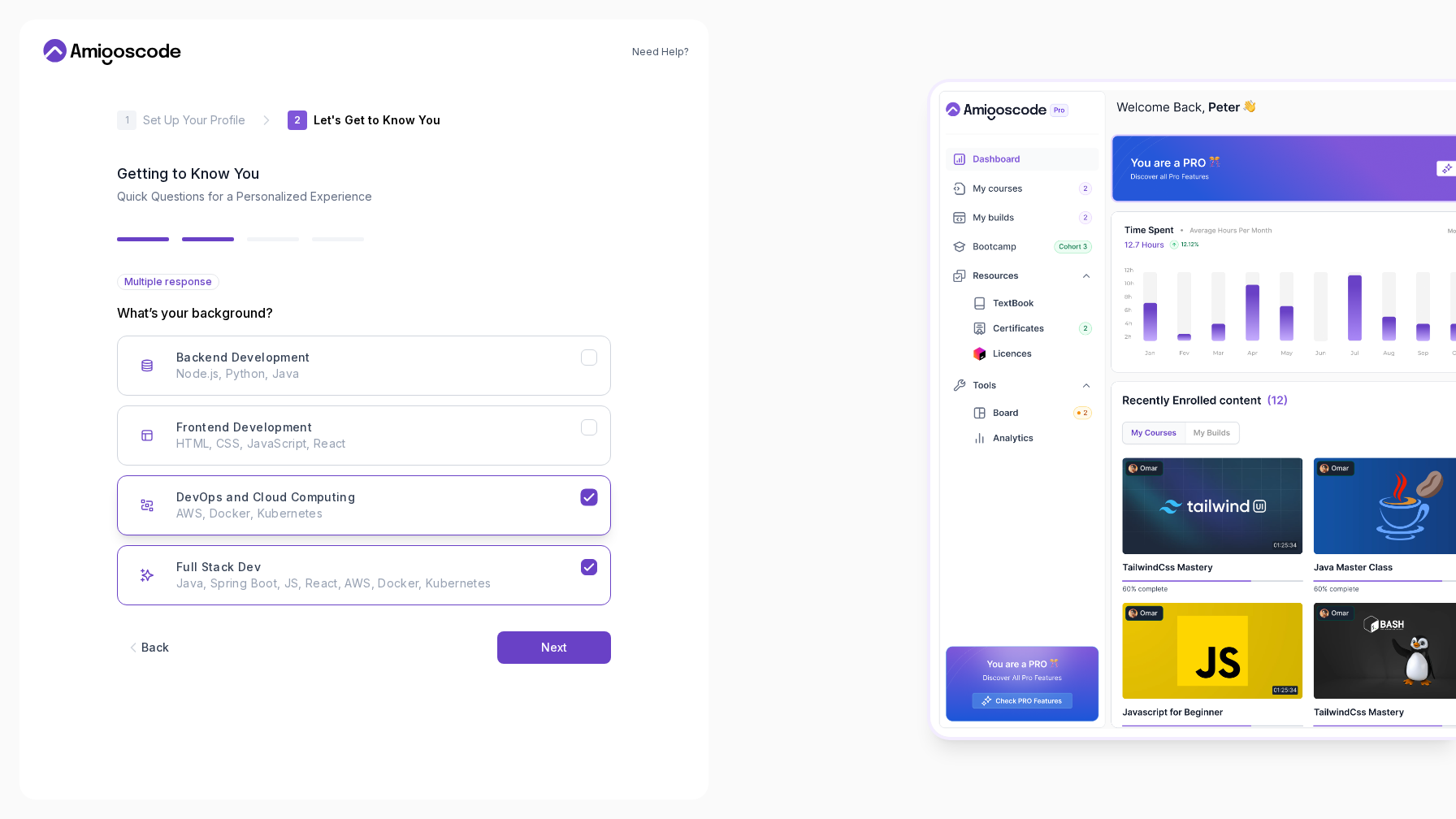
click at [569, 495] on div "DevOps and Cloud Computing AWS, Docker, Kubernetes" at bounding box center [378, 505] width 404 height 33
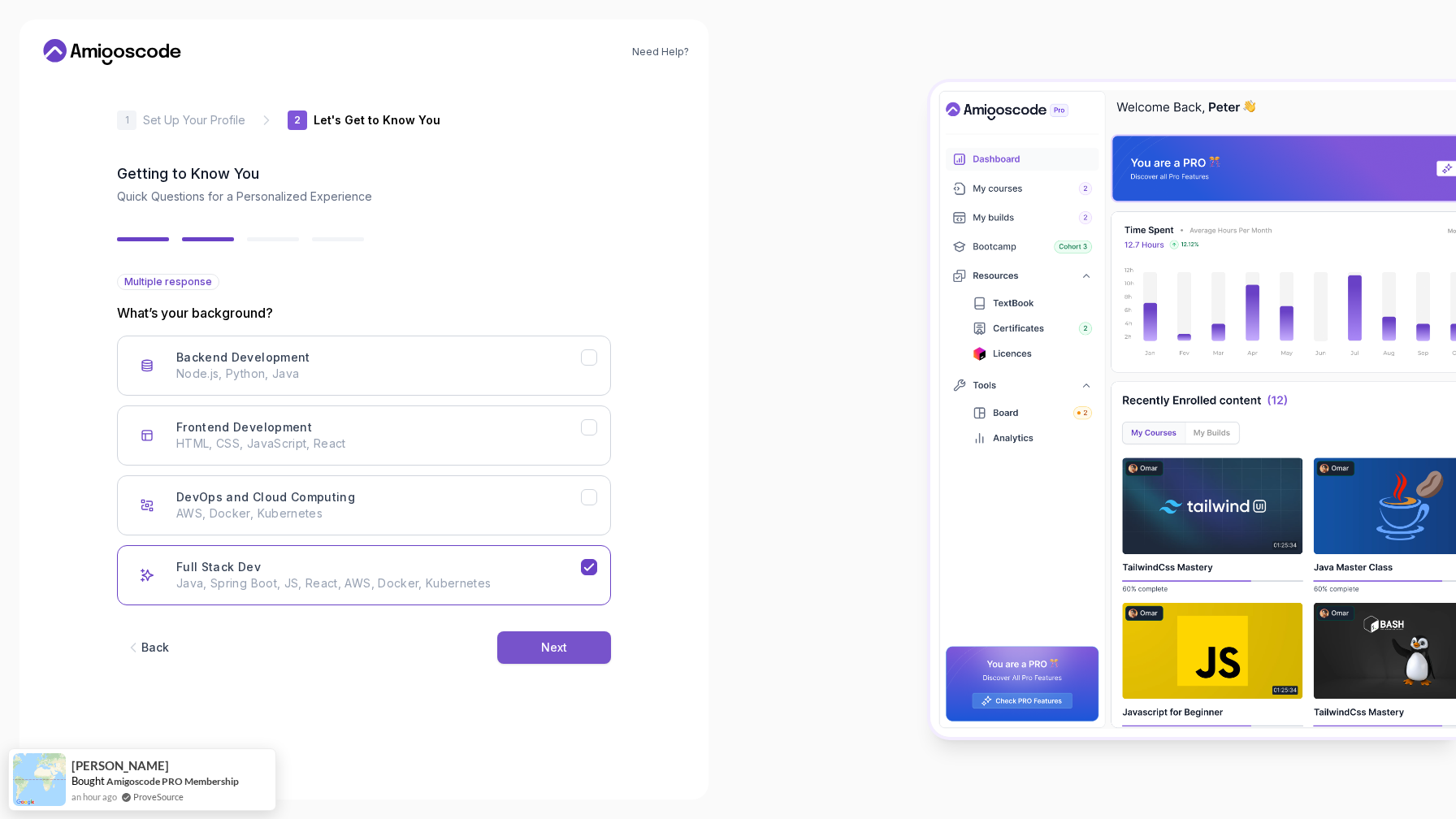
click at [559, 645] on div "Next" at bounding box center [554, 647] width 26 height 16
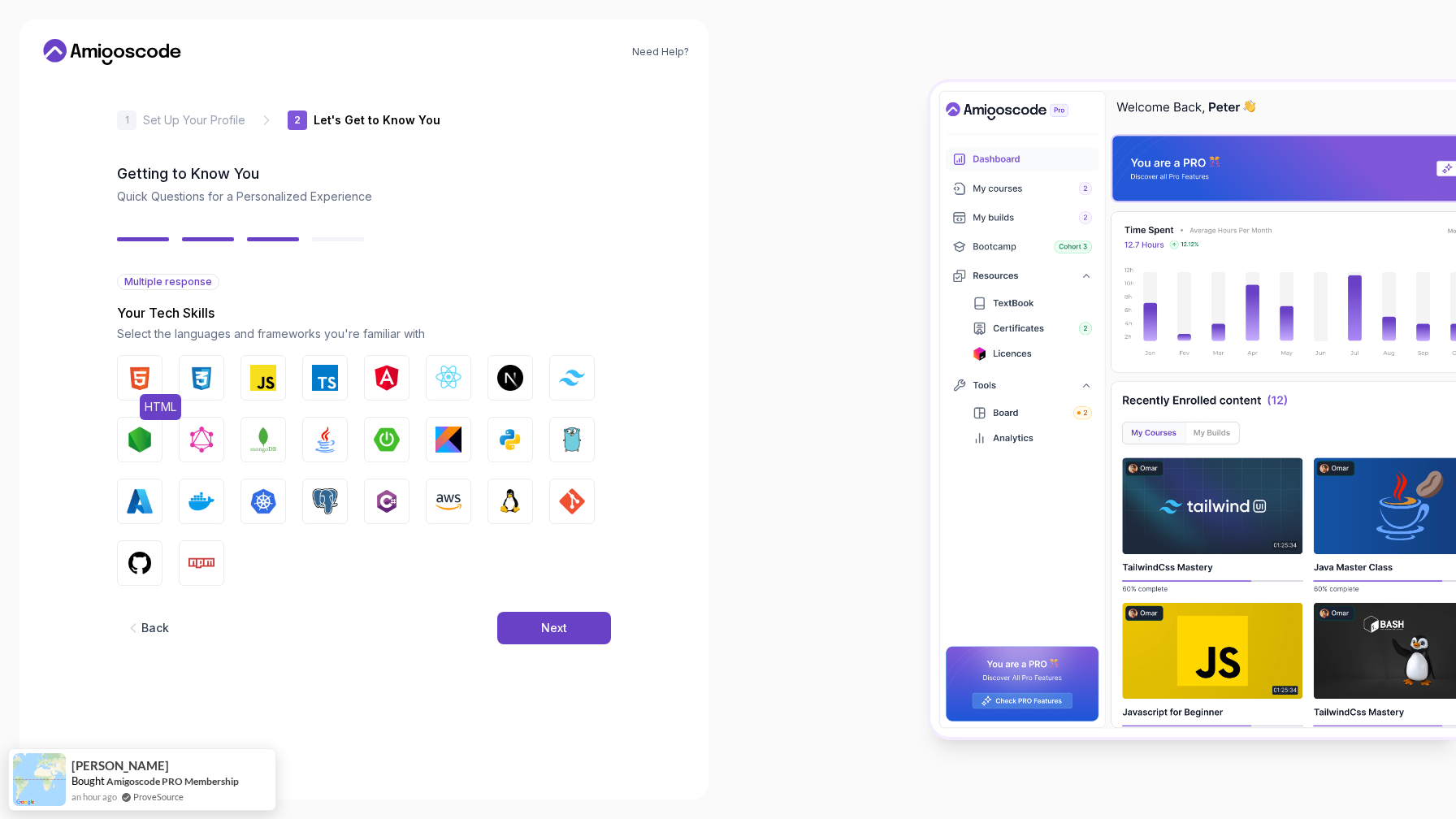
click at [142, 380] on img "button" at bounding box center [140, 377] width 26 height 26
click at [202, 380] on img "button" at bounding box center [201, 377] width 26 height 26
click at [259, 373] on img "button" at bounding box center [263, 377] width 26 height 26
click at [325, 375] on img "button" at bounding box center [325, 377] width 26 height 26
click at [446, 384] on img "button" at bounding box center [448, 377] width 26 height 26
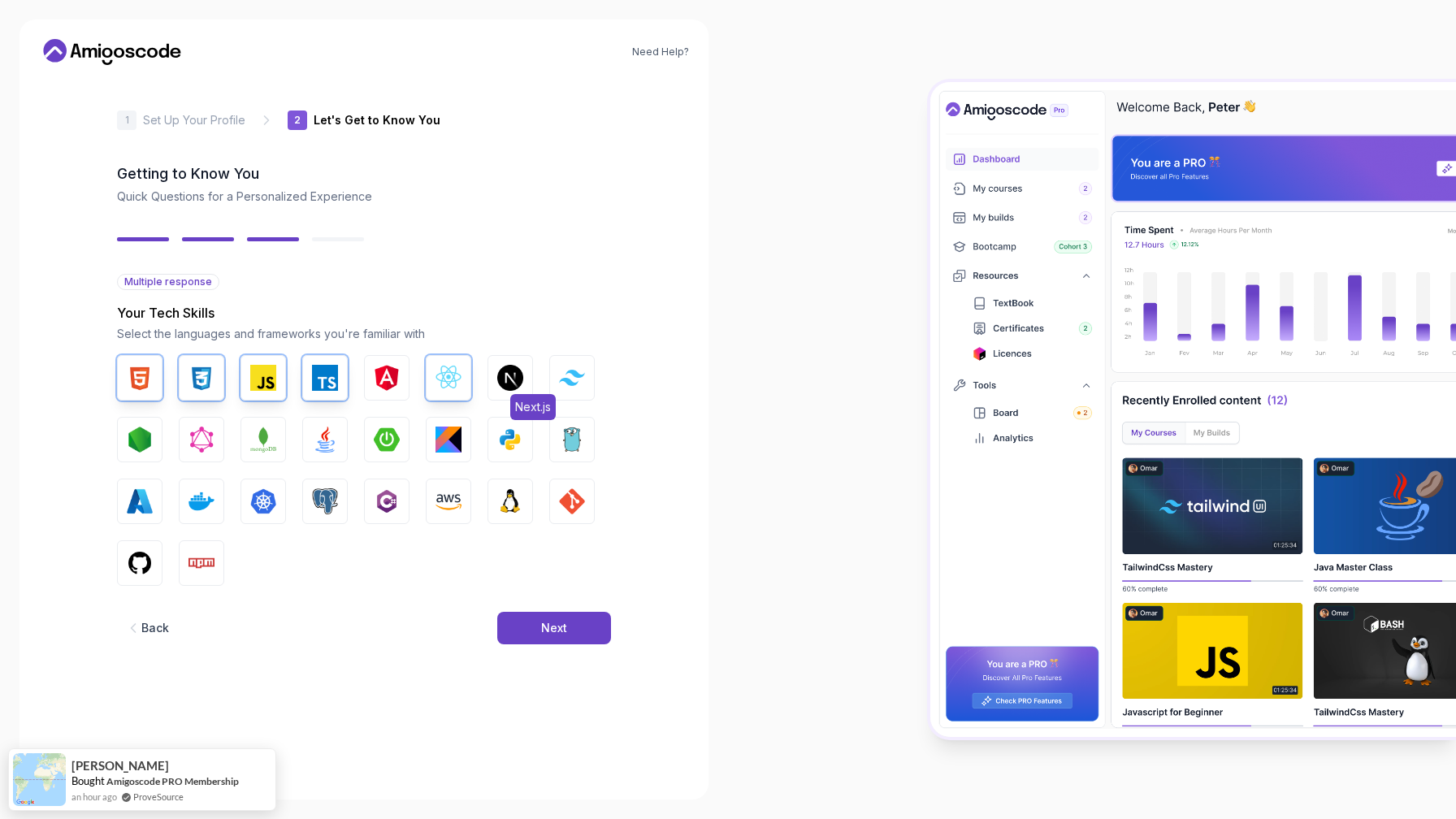
click at [499, 382] on img "button" at bounding box center [510, 377] width 26 height 26
click at [566, 385] on button "Tailwind CSS" at bounding box center [571, 377] width 46 height 46
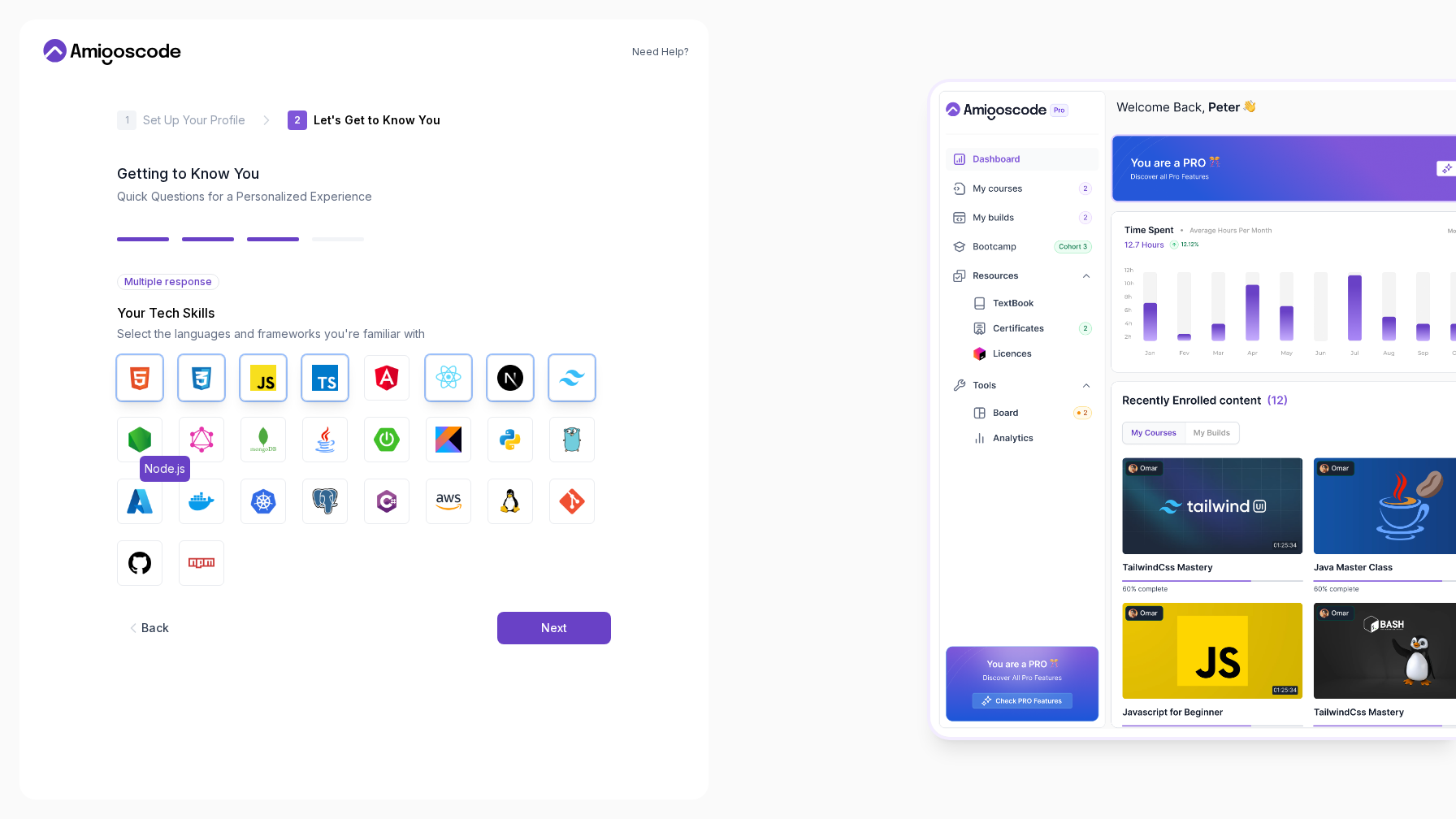
click at [138, 440] on img "button" at bounding box center [140, 439] width 26 height 26
click at [197, 442] on img "button" at bounding box center [201, 439] width 26 height 26
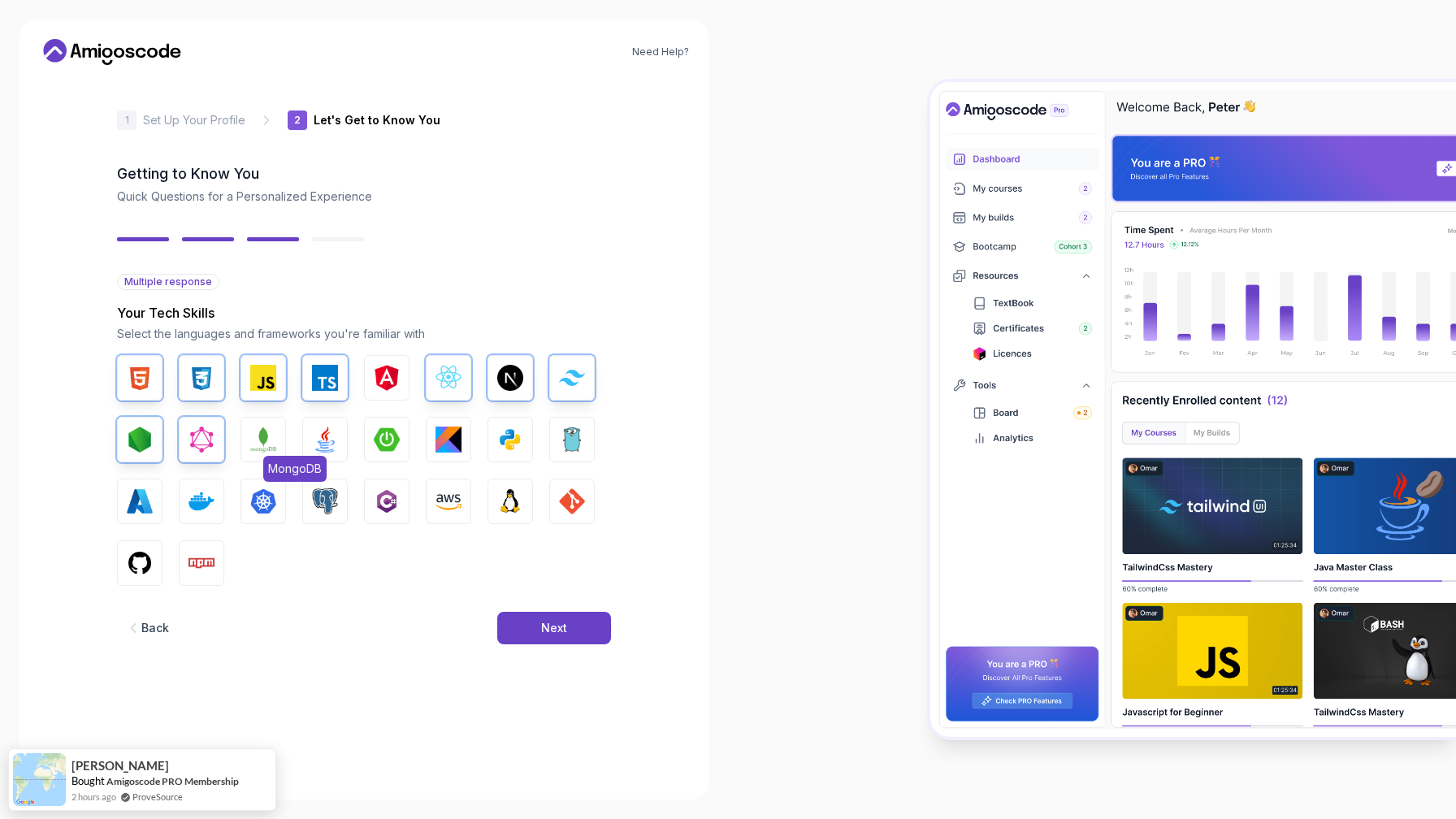
click at [248, 444] on button "MongoDB" at bounding box center [263, 439] width 46 height 46
click at [310, 445] on button "Java" at bounding box center [325, 439] width 46 height 46
click at [389, 442] on img "button" at bounding box center [386, 439] width 26 height 26
click at [329, 510] on img "button" at bounding box center [325, 501] width 26 height 26
click at [269, 504] on img "button" at bounding box center [263, 501] width 26 height 26
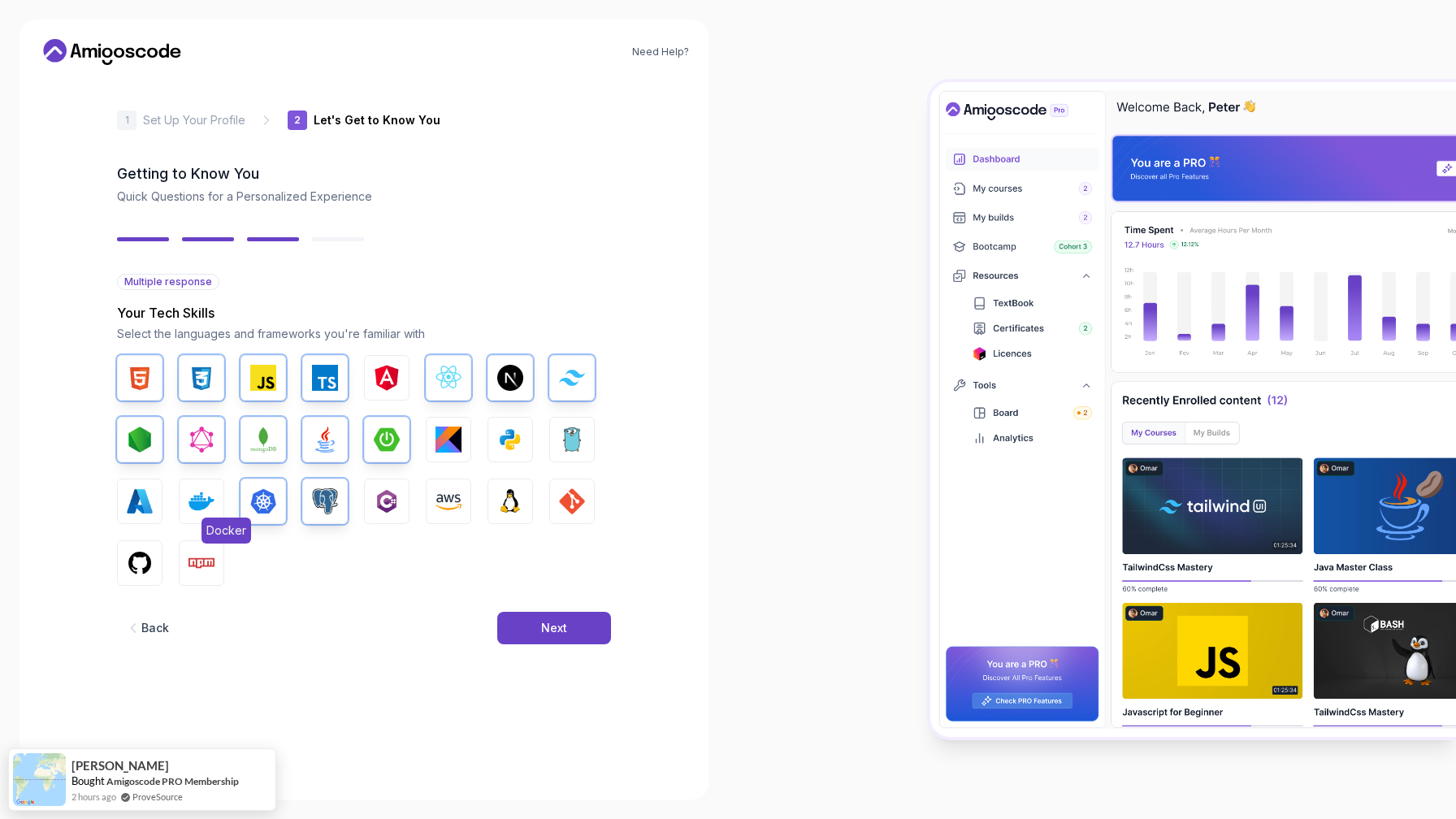
click at [199, 493] on img "button" at bounding box center [201, 501] width 26 height 26
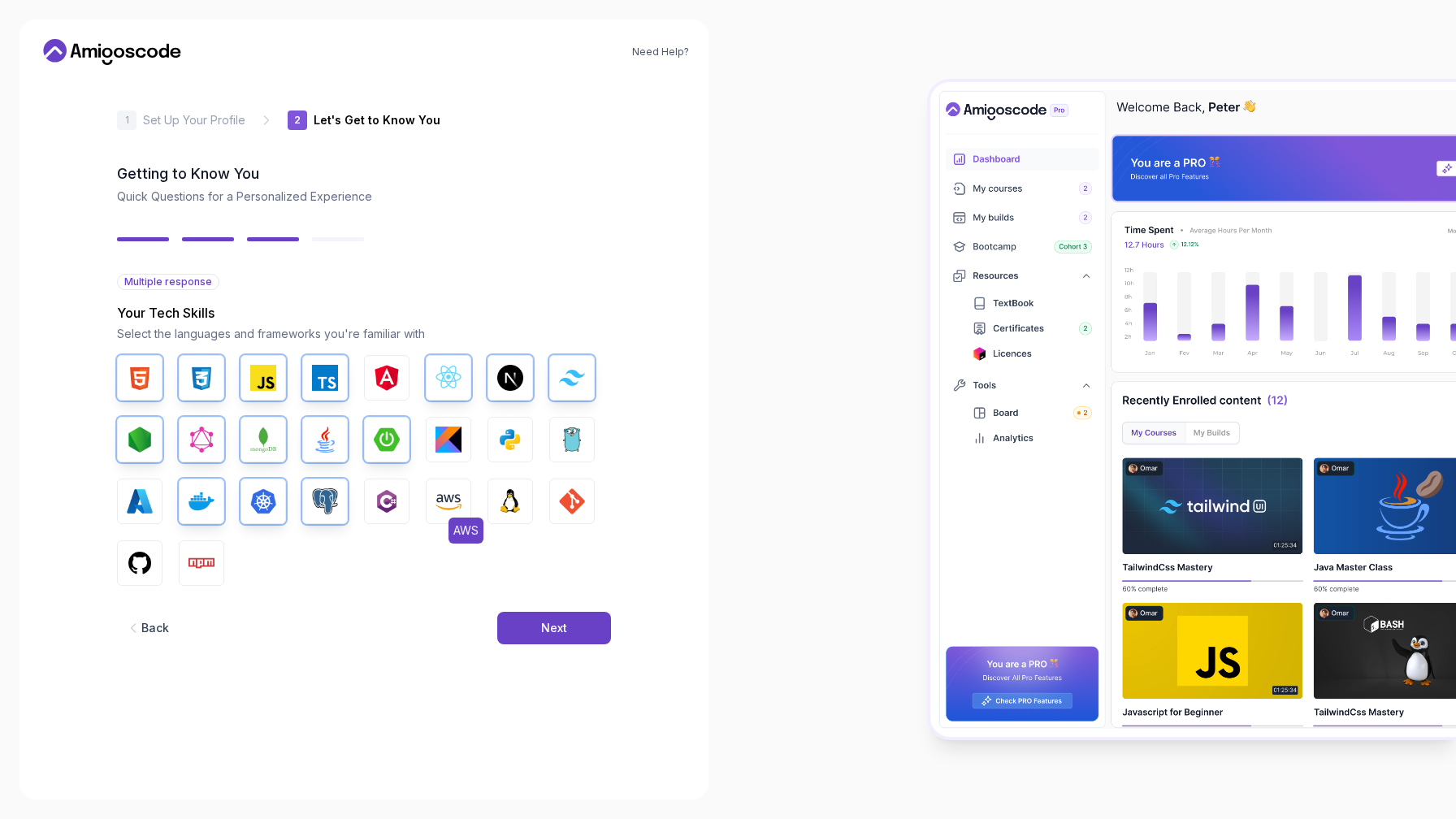
click at [451, 497] on img "button" at bounding box center [448, 501] width 26 height 26
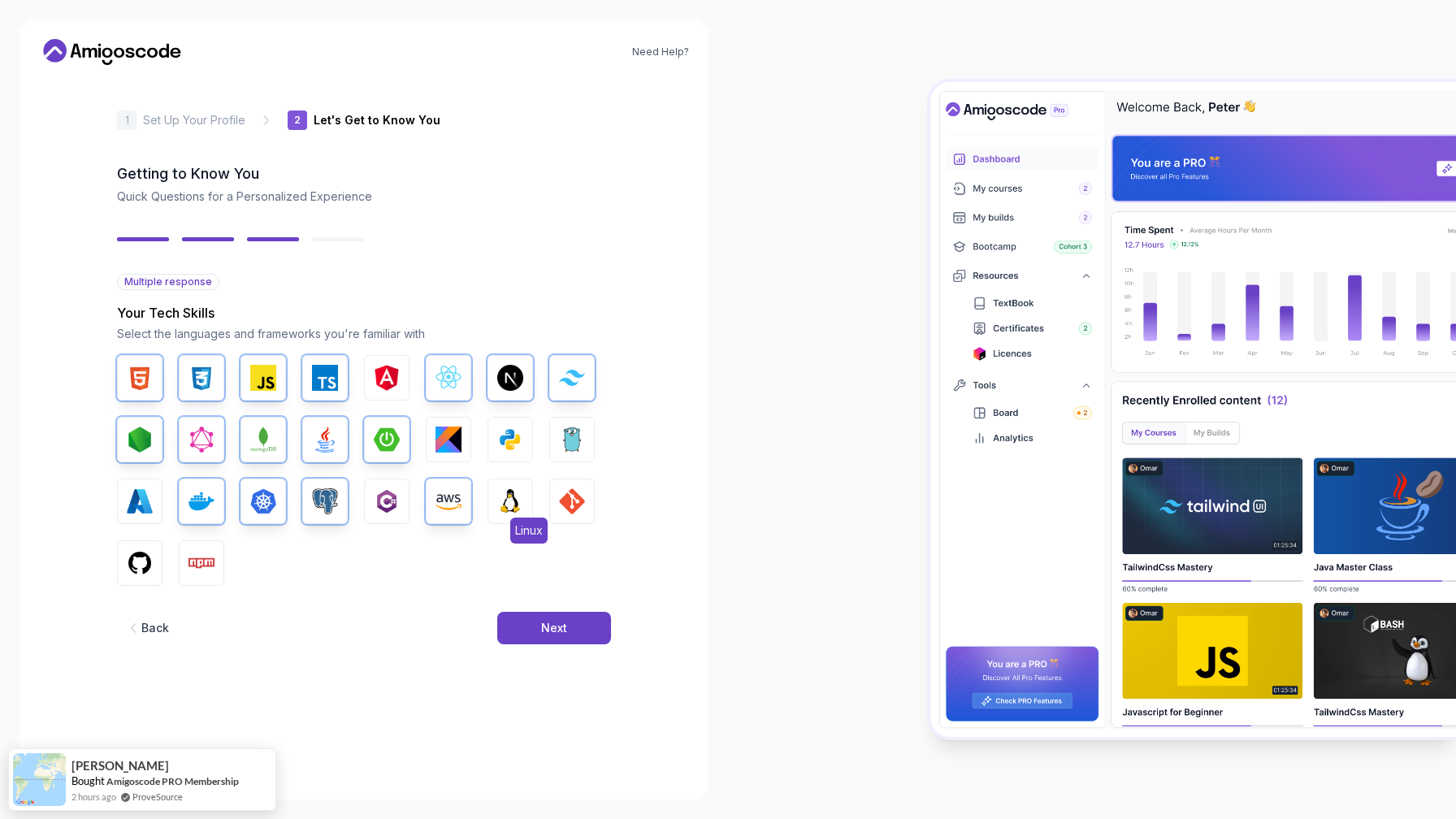
click at [522, 503] on img "button" at bounding box center [510, 501] width 26 height 26
click at [566, 503] on img "button" at bounding box center [572, 501] width 26 height 26
click at [140, 568] on img "button" at bounding box center [140, 562] width 26 height 26
click at [199, 558] on img "button" at bounding box center [201, 562] width 26 height 26
click at [539, 610] on div "Back Next" at bounding box center [364, 627] width 493 height 84
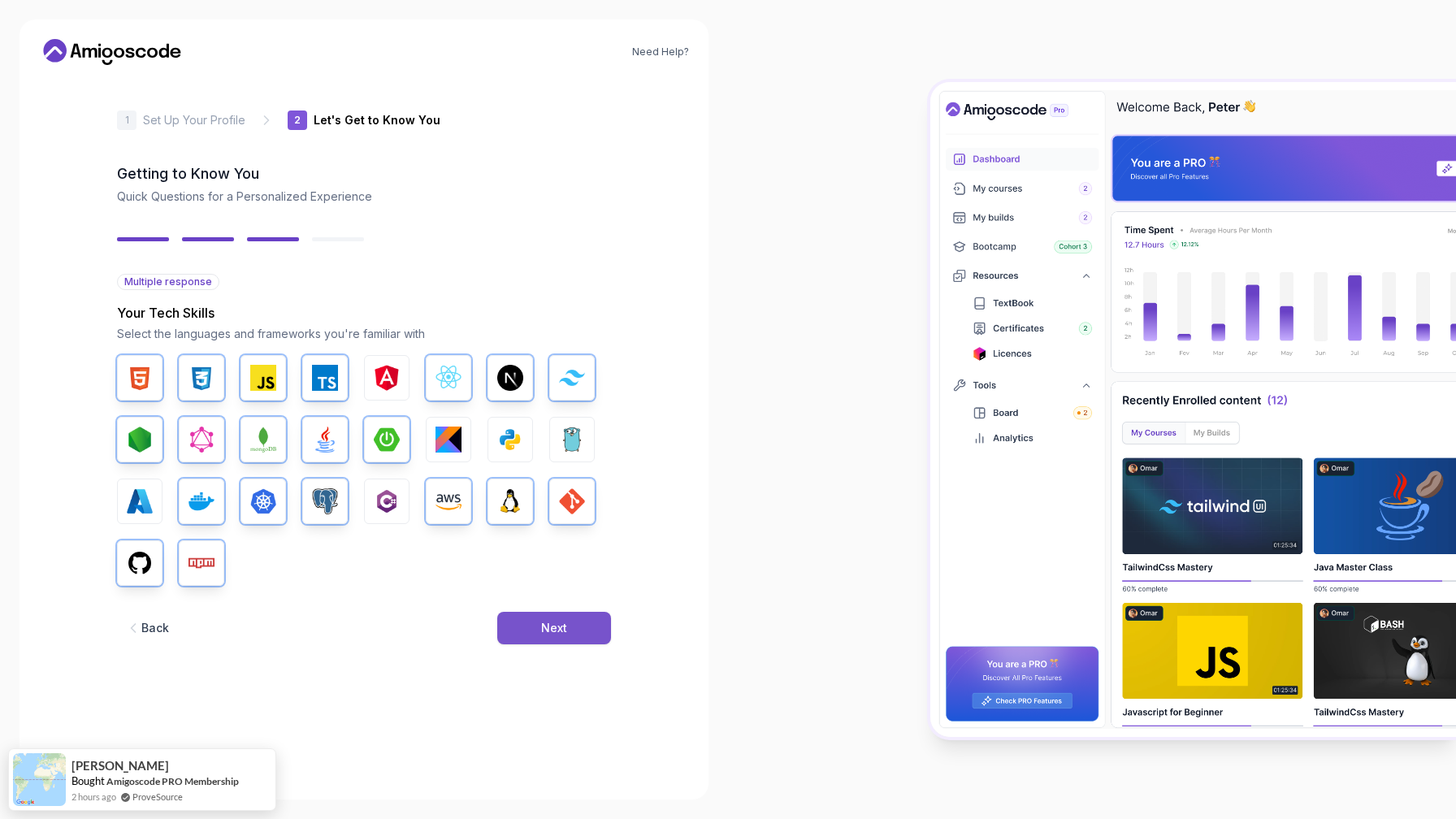
click at [539, 621] on button "Next" at bounding box center [554, 628] width 113 height 33
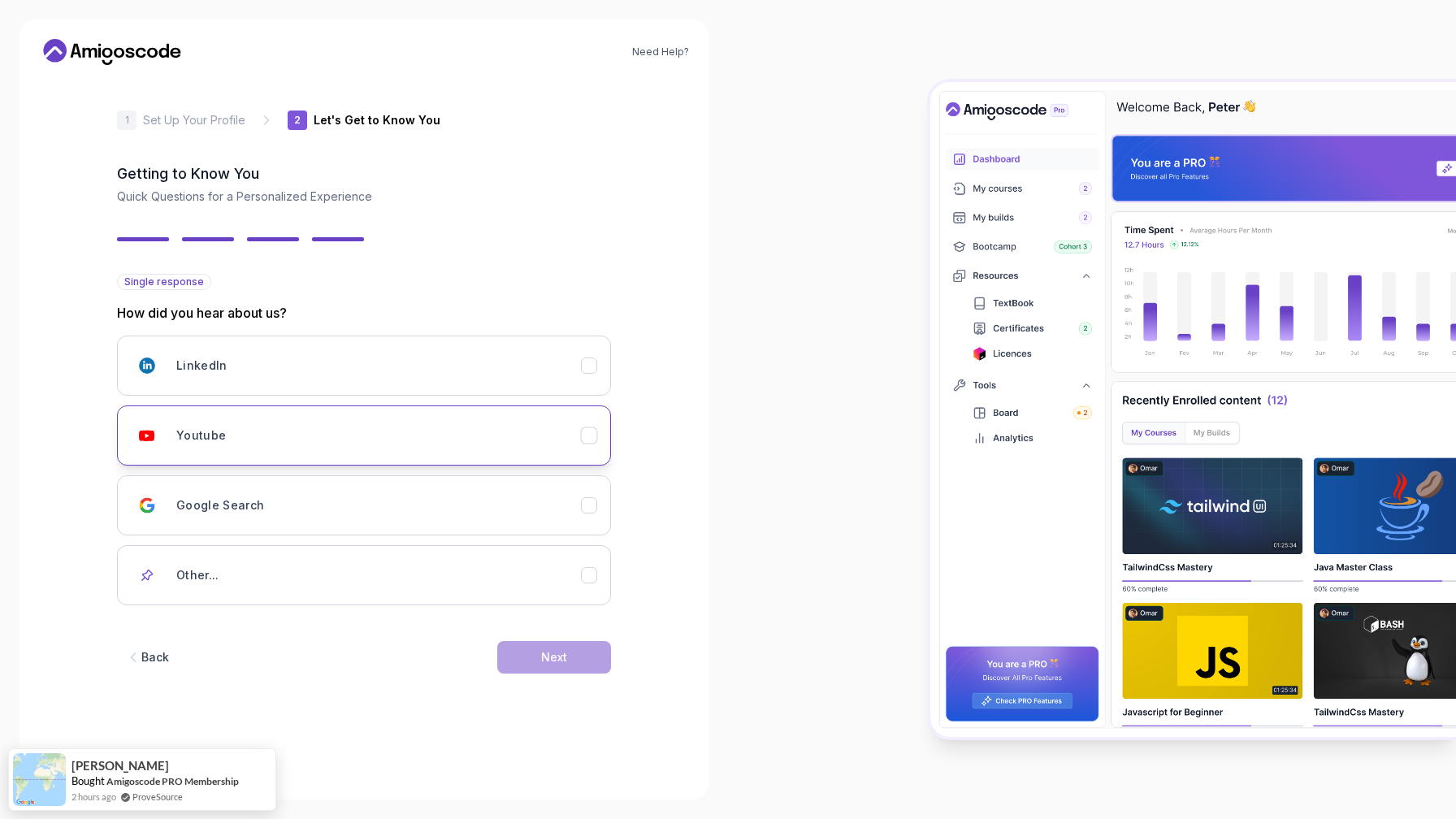
click at [494, 430] on div "Youtube" at bounding box center [378, 435] width 404 height 33
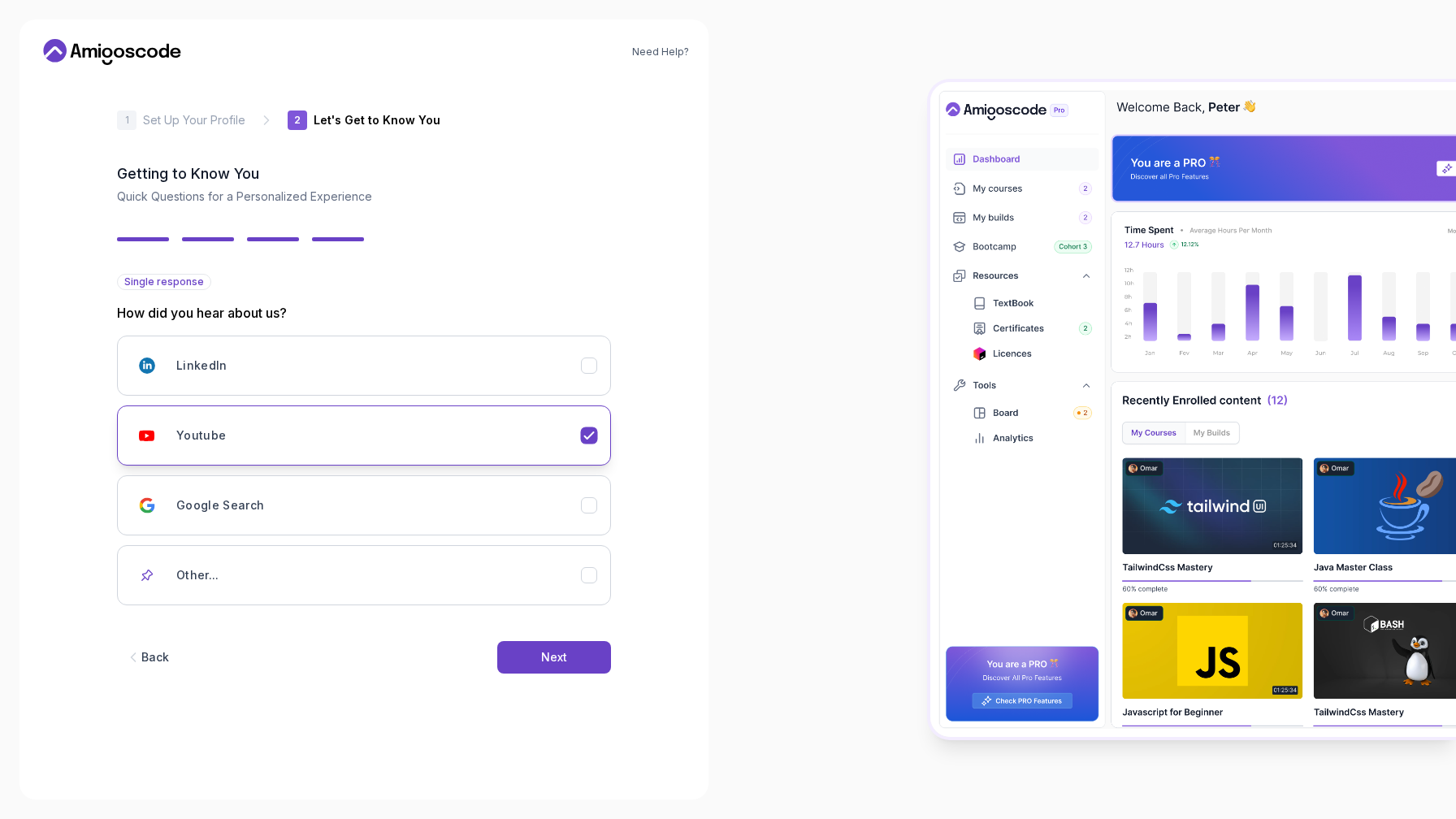
click at [494, 430] on div "Youtube" at bounding box center [378, 435] width 404 height 33
click at [424, 576] on div "Other..." at bounding box center [378, 576] width 404 height 33
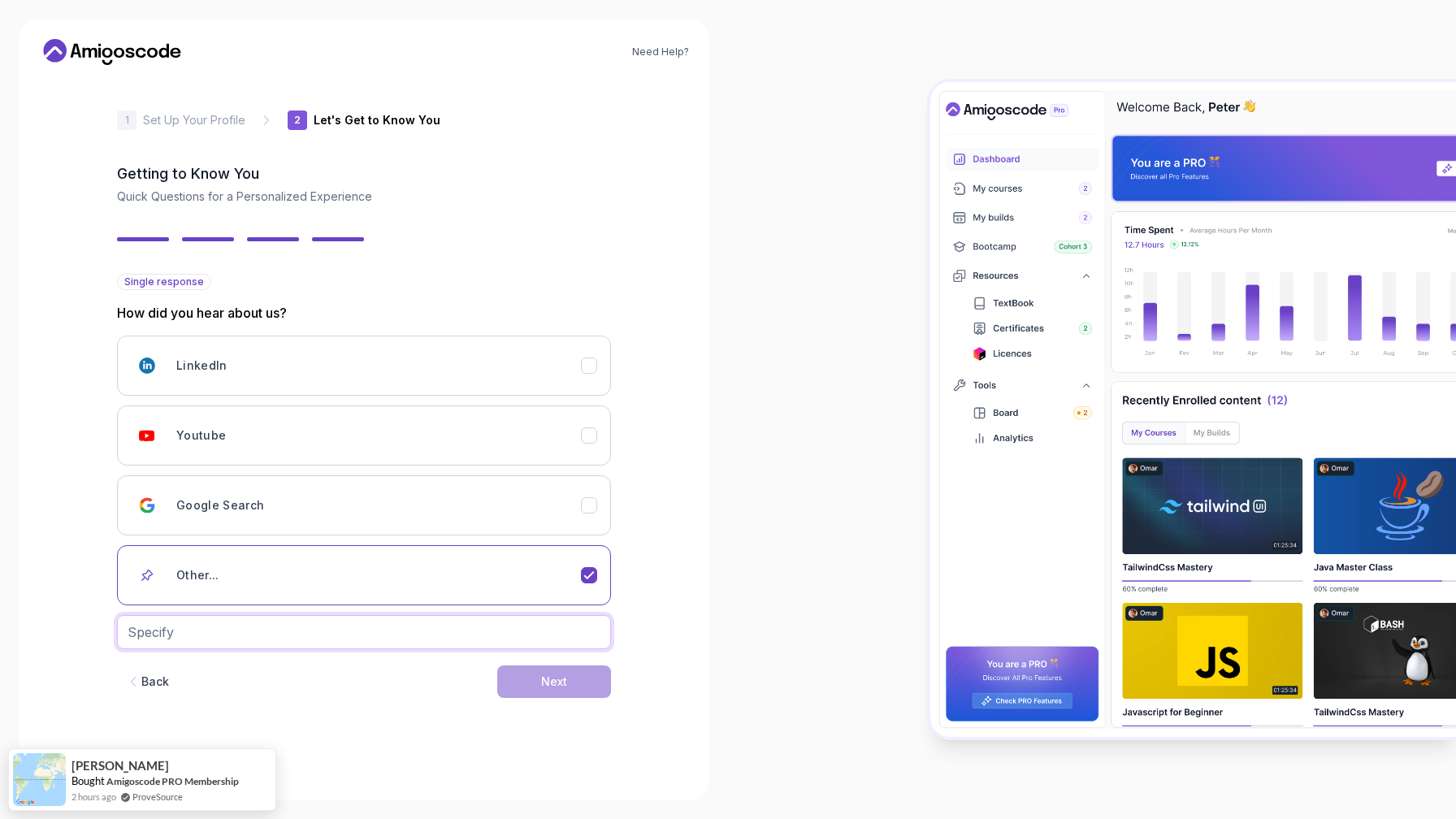
click at [405, 647] on input "text" at bounding box center [364, 631] width 493 height 34
type input "chatgpt"
click at [539, 670] on button "Next" at bounding box center [554, 681] width 113 height 33
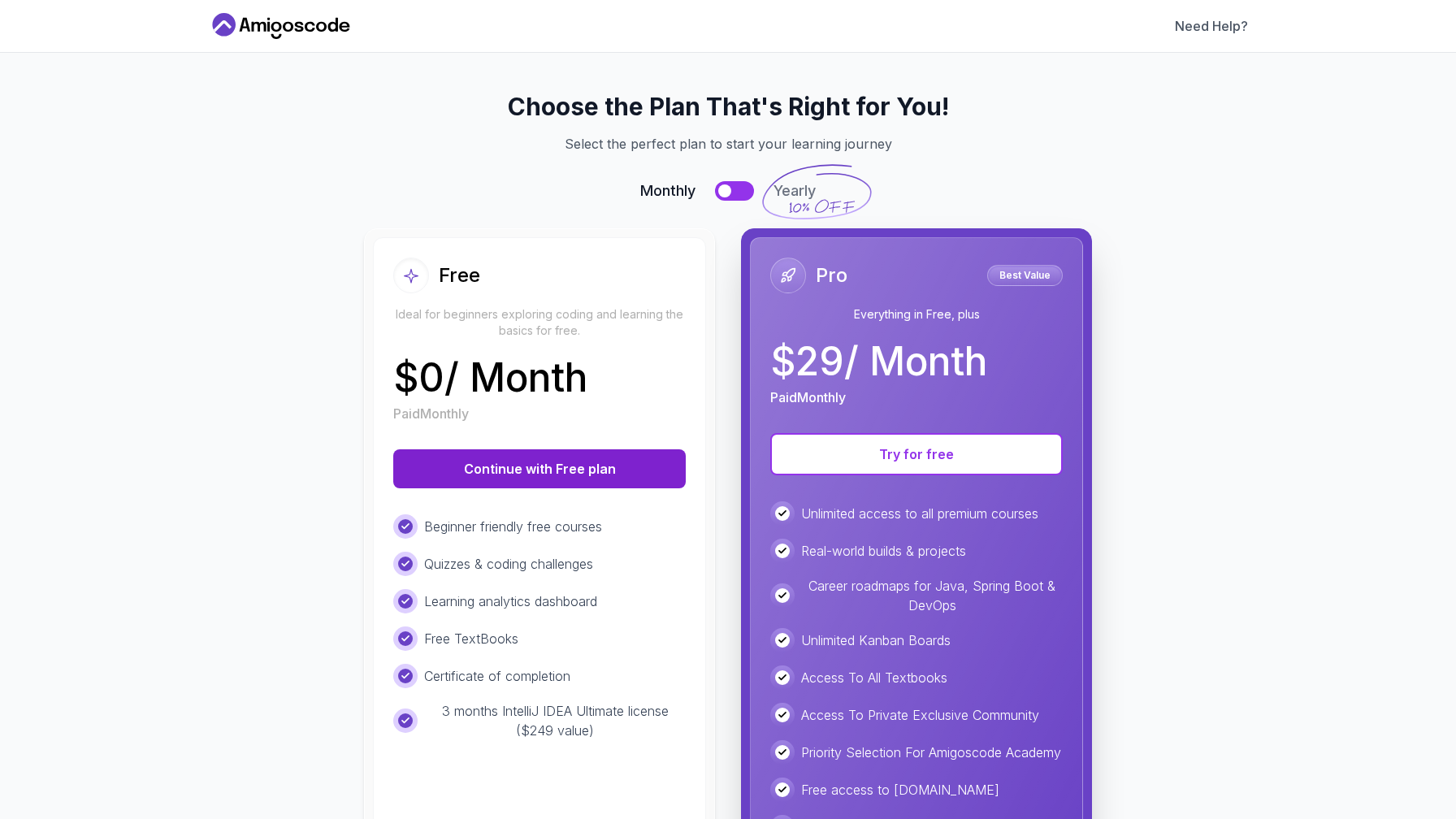
click at [562, 480] on button "Continue with Free plan" at bounding box center [540, 468] width 293 height 39
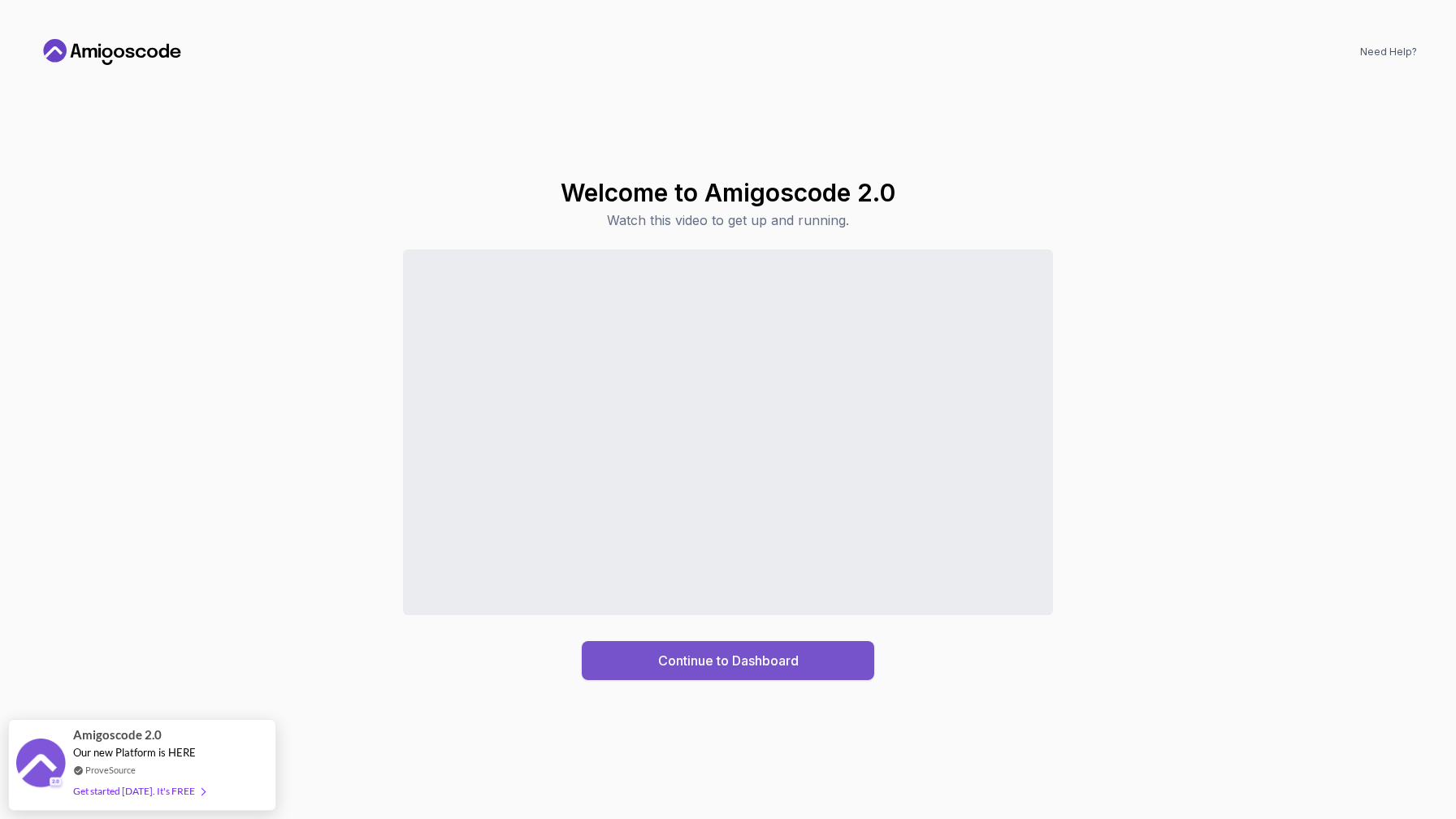
click at [689, 667] on div "Continue to Dashboard" at bounding box center [728, 660] width 141 height 19
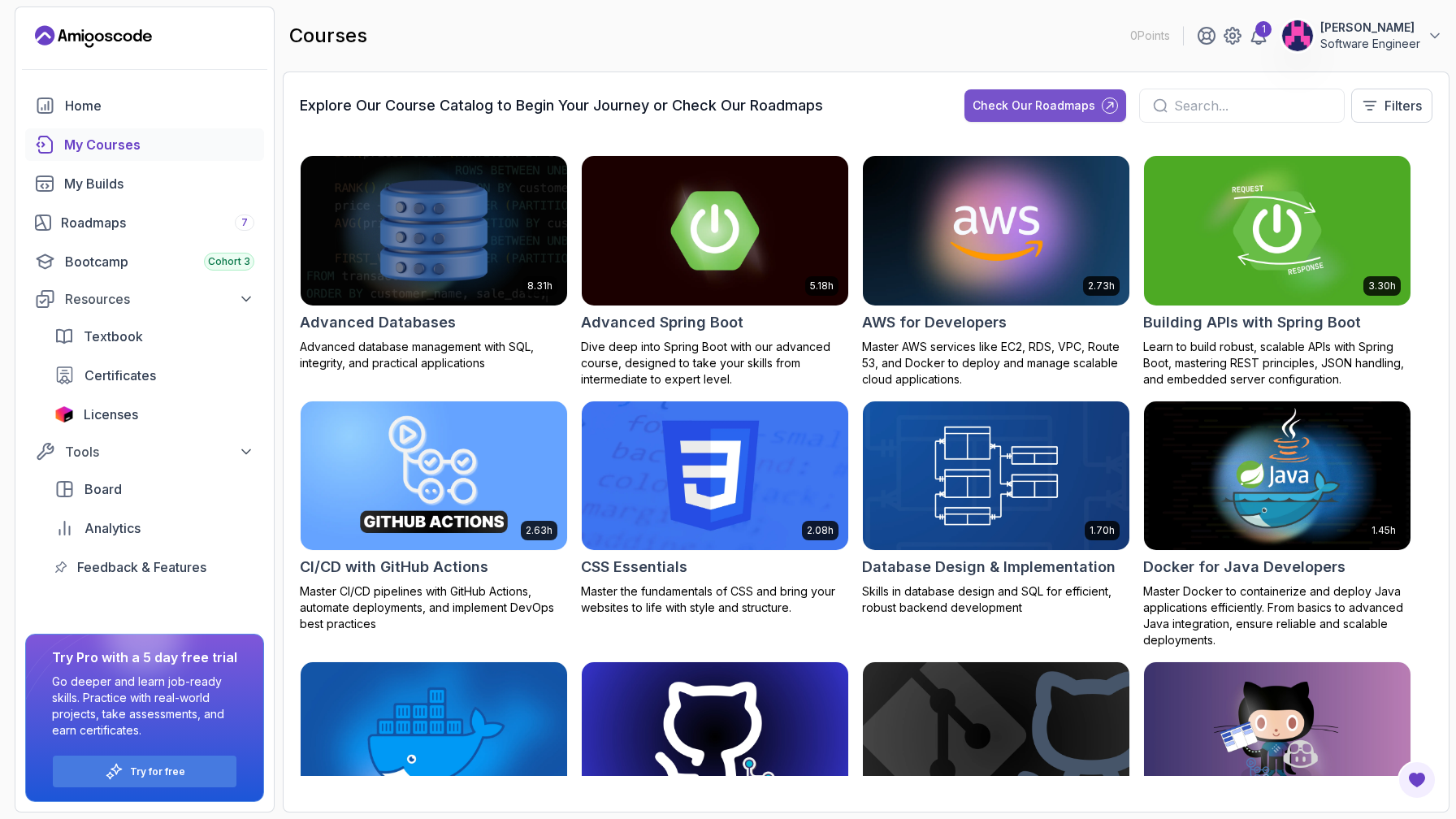
click at [1030, 114] on button "Check Our Roadmaps" at bounding box center [1045, 106] width 162 height 33
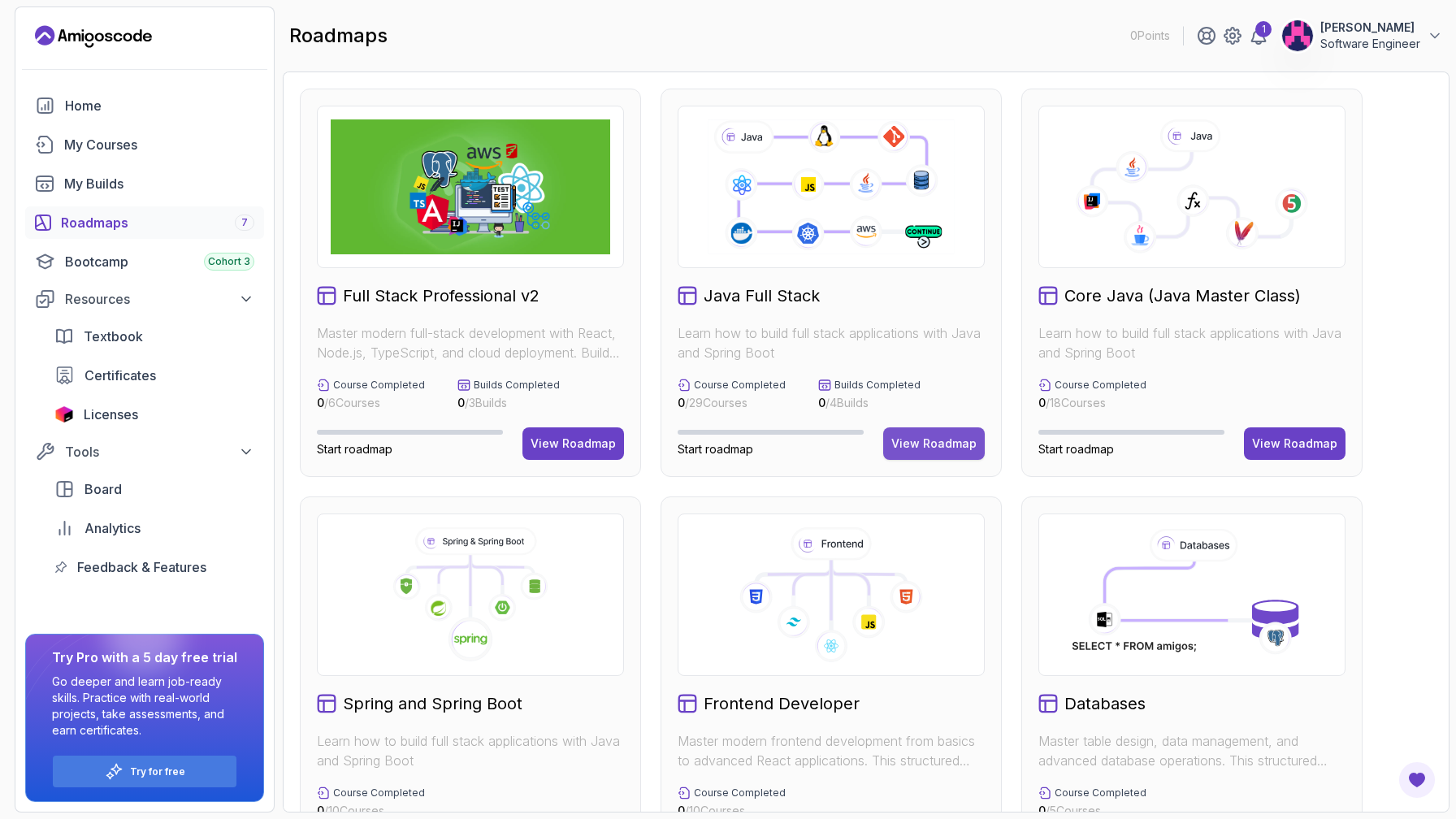
click at [929, 449] on div "View Roadmap" at bounding box center [934, 443] width 85 height 16
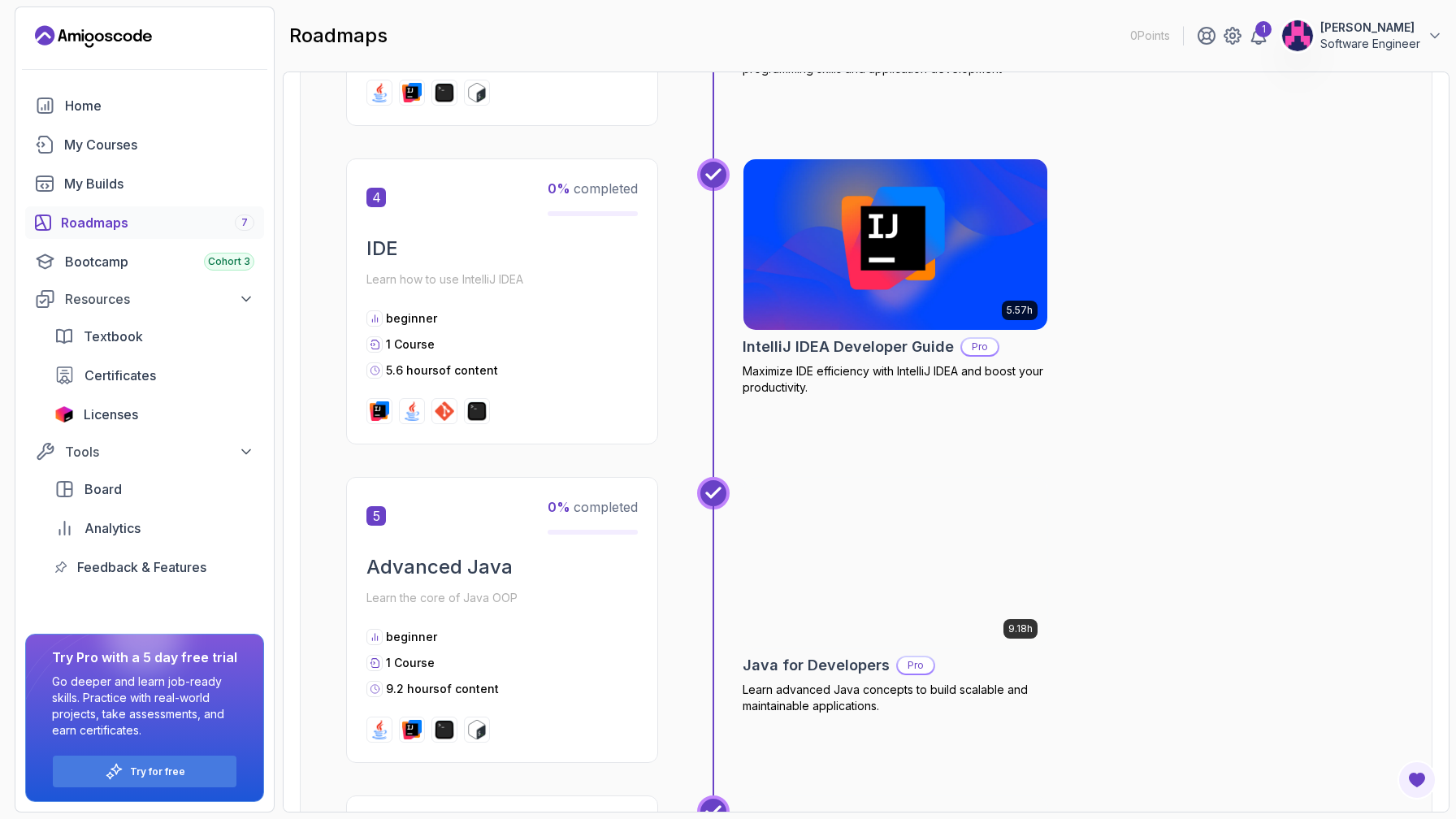
scroll to position [1486, 0]
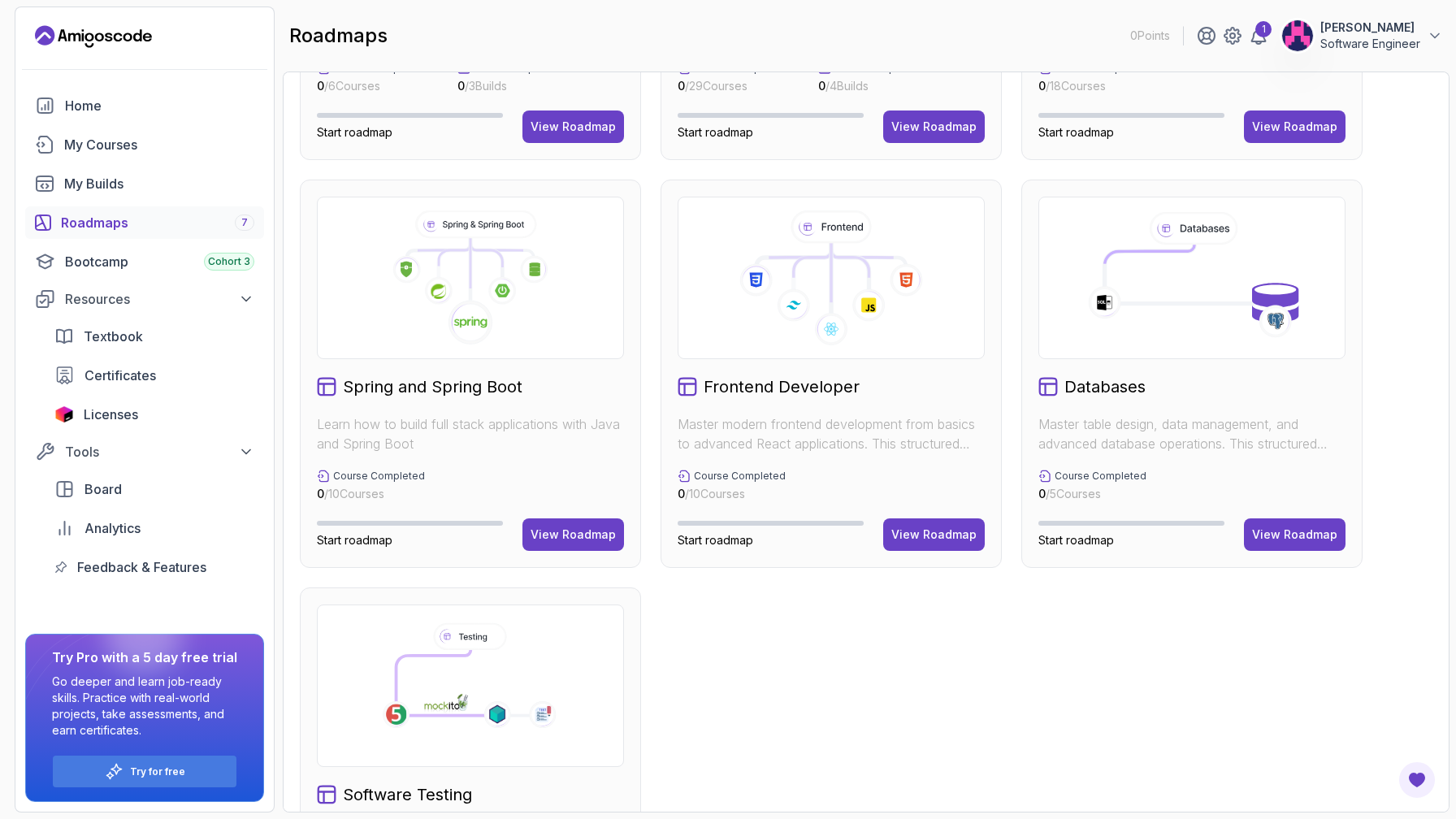
scroll to position [319, 0]
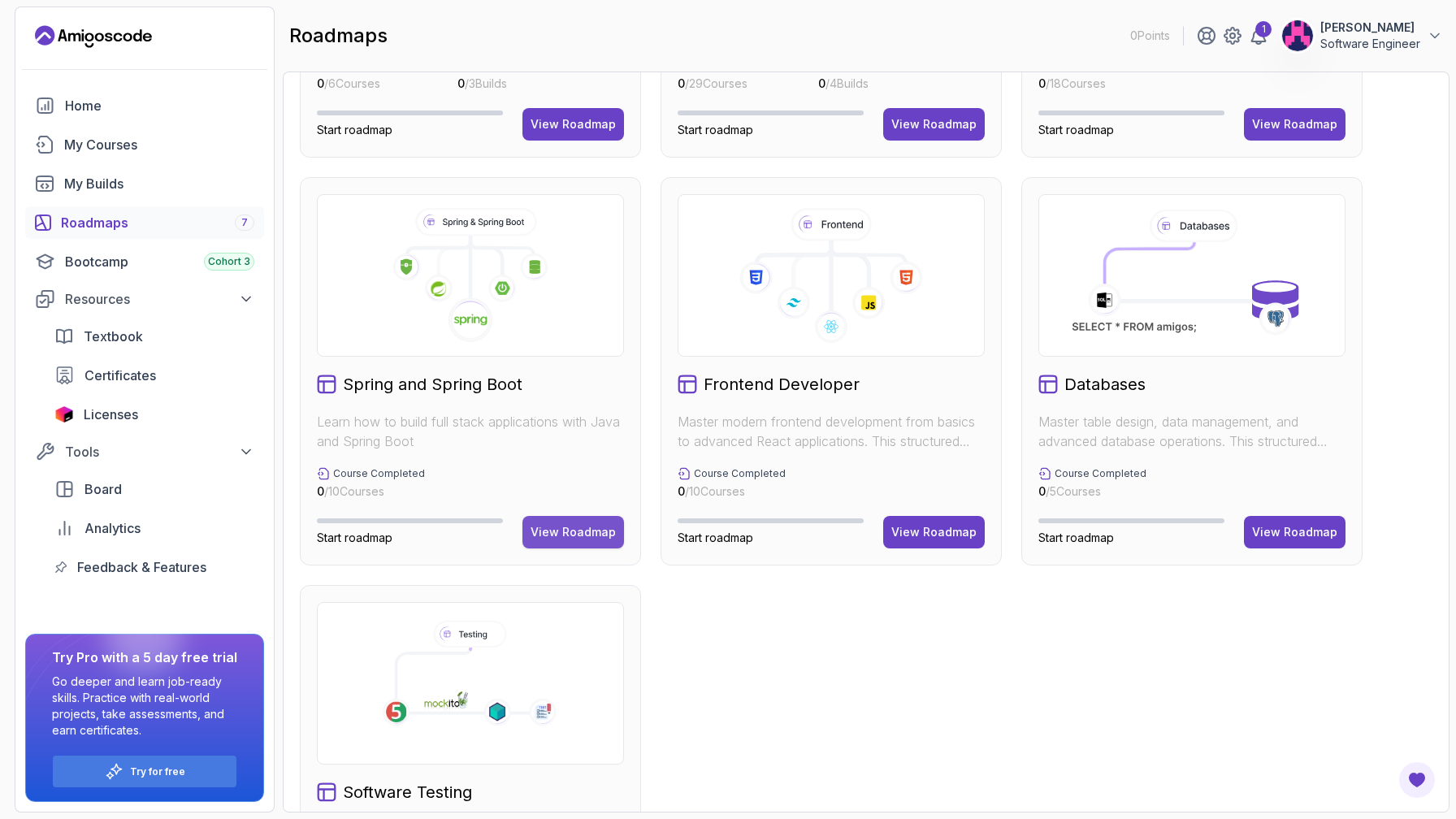
click at [585, 535] on div "View Roadmap" at bounding box center [573, 532] width 85 height 16
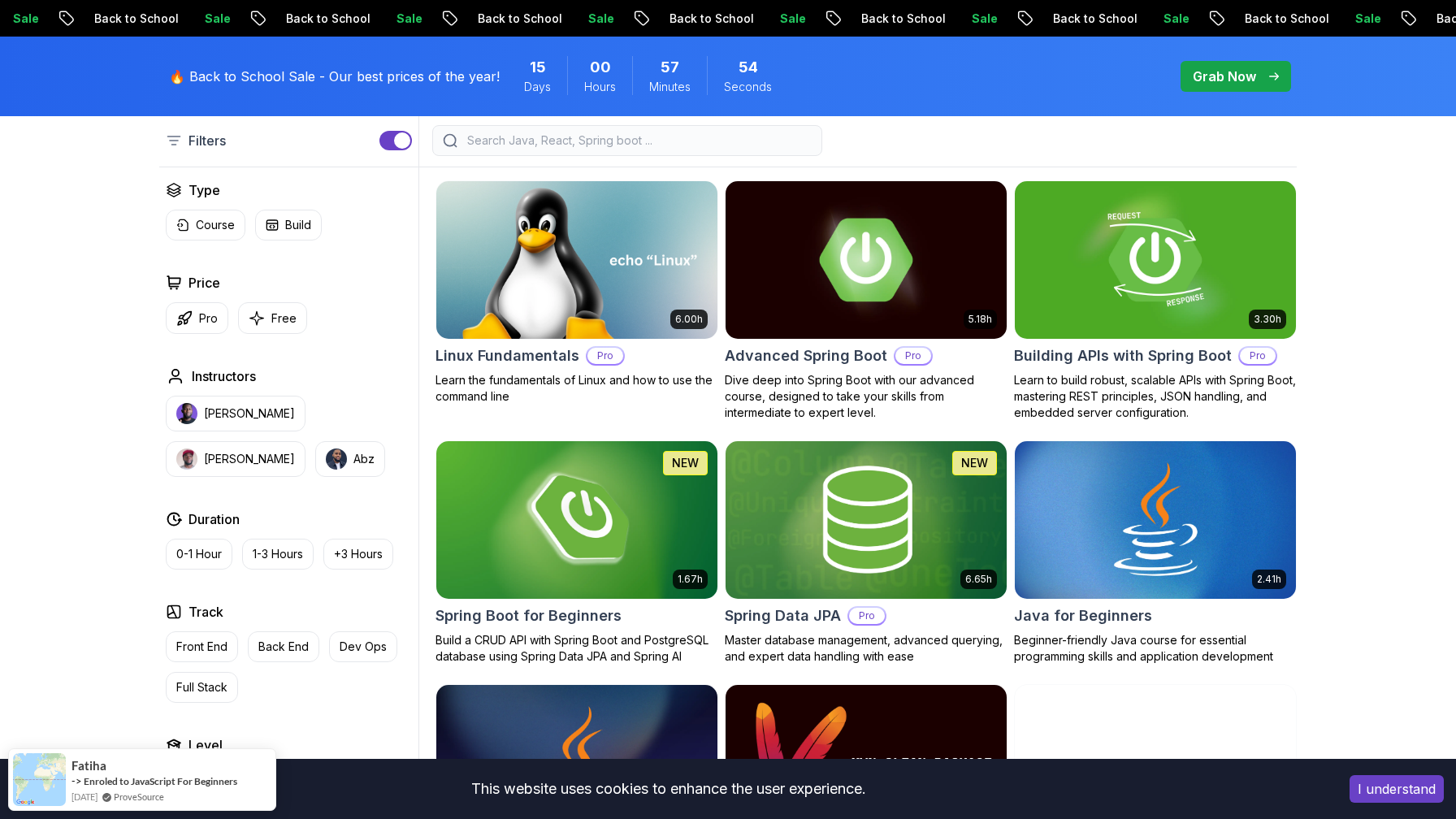
scroll to position [454, 0]
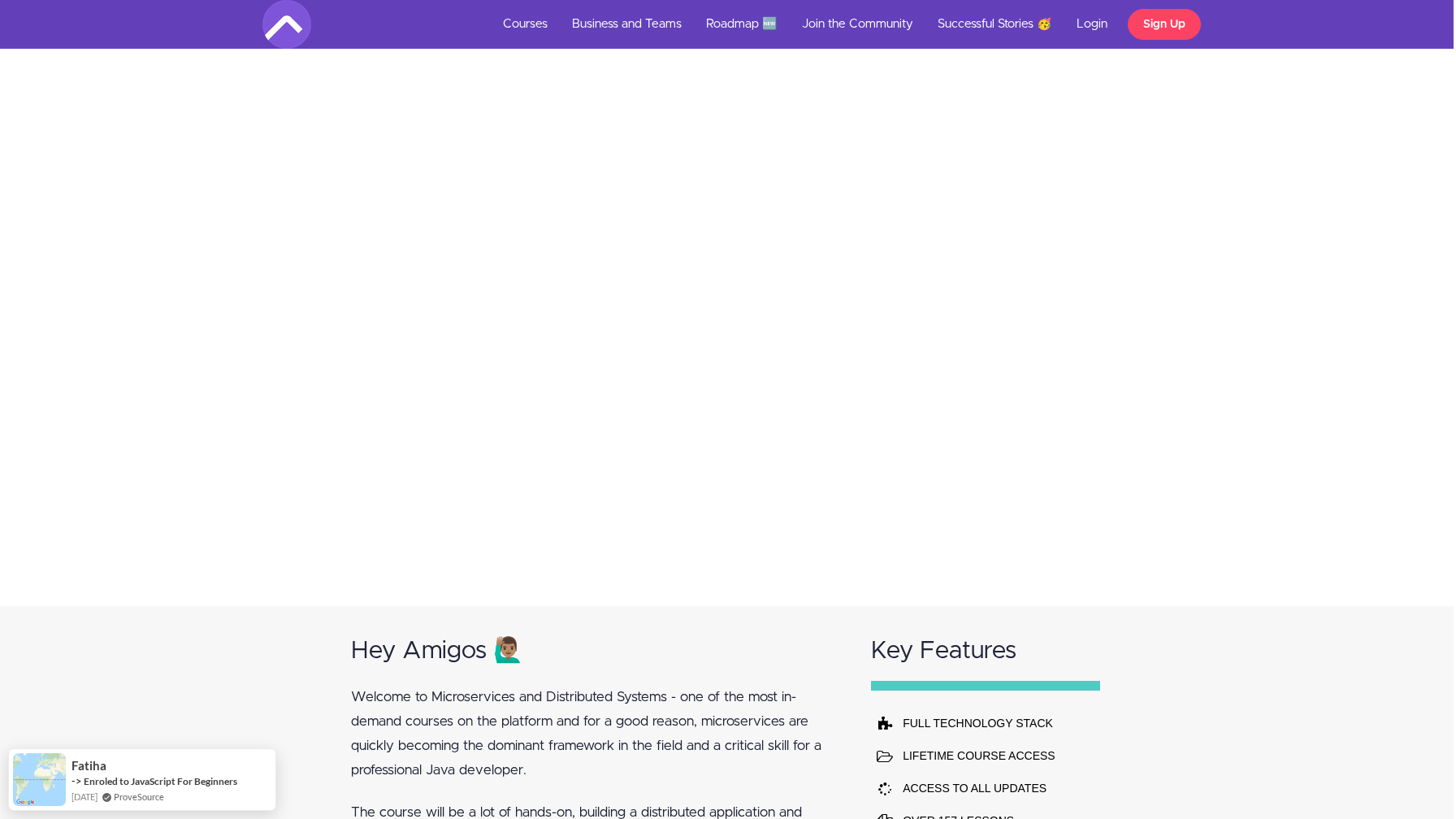
scroll to position [560, 0]
